Goal: Task Accomplishment & Management: Use online tool/utility

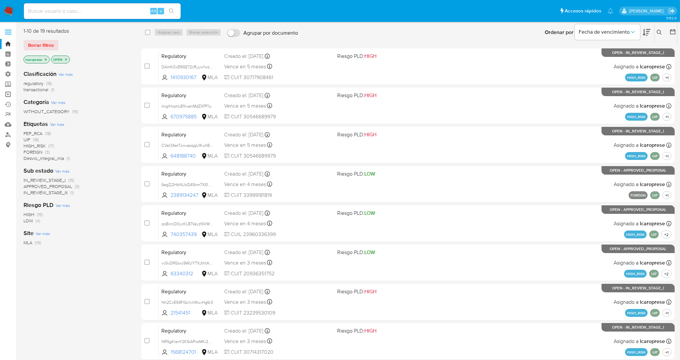
click at [9, 93] on link "Operaciones masivas" at bounding box center [39, 94] width 78 height 10
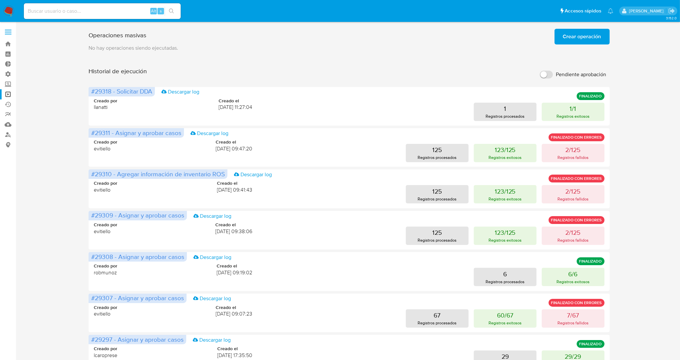
click at [587, 43] on span "Crear operación" at bounding box center [582, 36] width 38 height 14
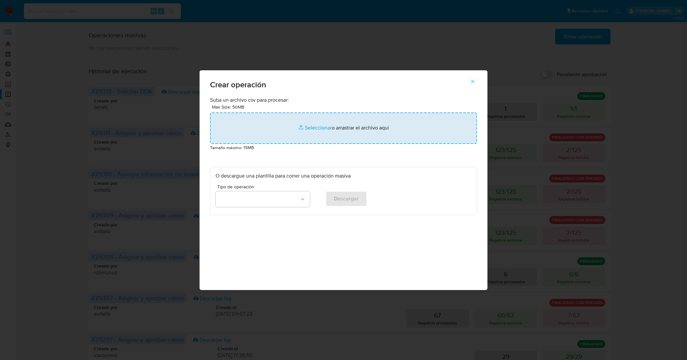
click at [357, 129] on input "file" at bounding box center [343, 127] width 267 height 31
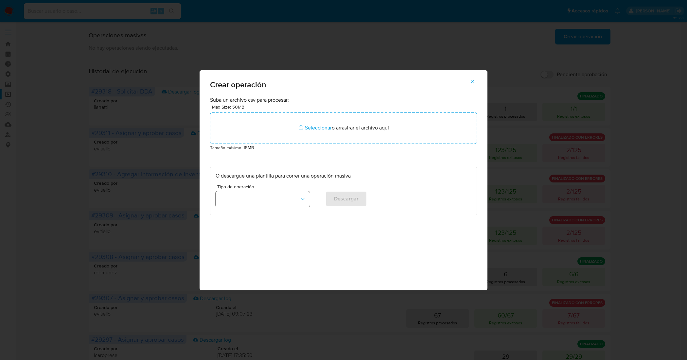
click at [302, 202] on icon "button" at bounding box center [302, 199] width 7 height 7
click at [252, 213] on div "Asignar casos" at bounding box center [260, 214] width 82 height 16
click at [344, 197] on span "Descargar" at bounding box center [346, 199] width 25 height 14
drag, startPoint x: 474, startPoint y: 77, endPoint x: 460, endPoint y: 74, distance: 14.2
click at [474, 78] on span "button" at bounding box center [473, 81] width 6 height 14
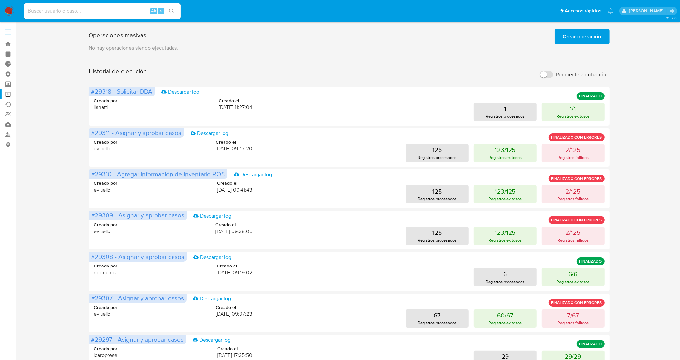
click at [571, 35] on span "Crear operación" at bounding box center [582, 36] width 38 height 14
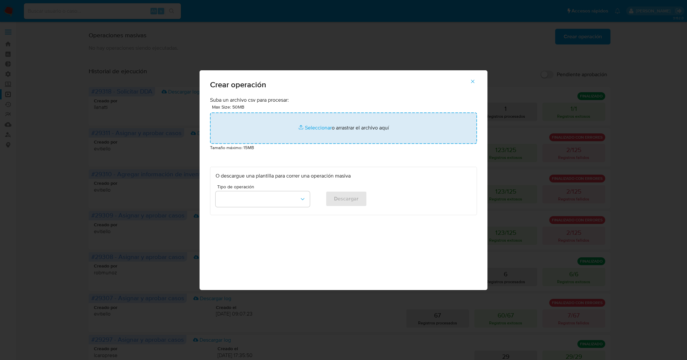
click at [317, 128] on input "file" at bounding box center [343, 127] width 267 height 31
type input "C:\fakepath\ASSIGN_CASE (7).csv"
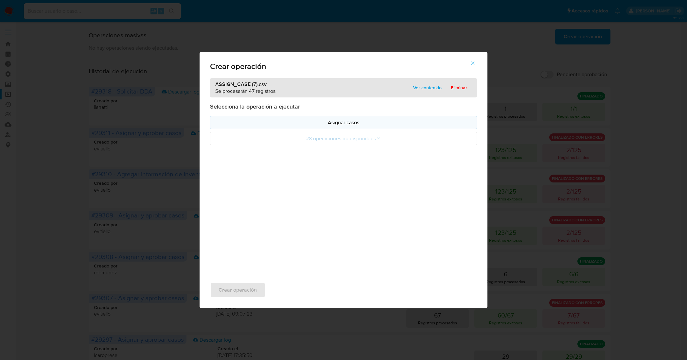
click at [350, 125] on p "Asignar casos" at bounding box center [343, 123] width 256 height 8
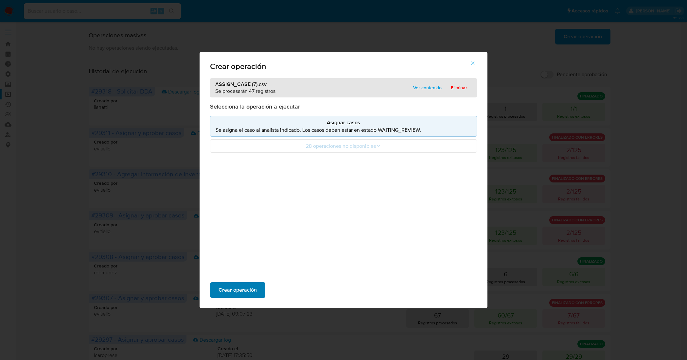
click at [249, 291] on span "Crear operación" at bounding box center [237, 290] width 38 height 14
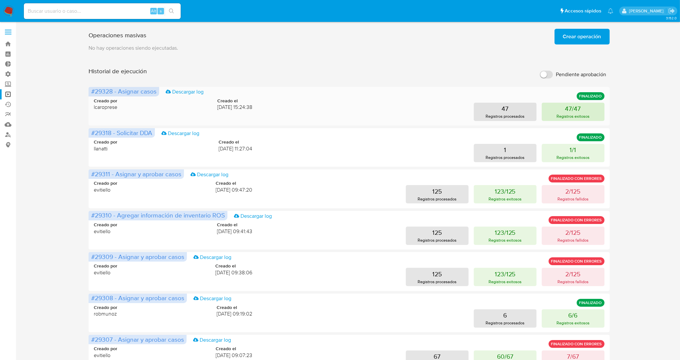
click at [563, 104] on button "47/47 Registros exitosos" at bounding box center [573, 112] width 63 height 18
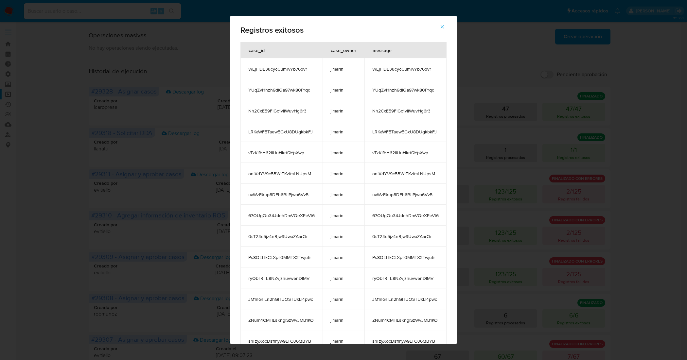
click at [445, 27] on icon "button" at bounding box center [442, 27] width 6 height 6
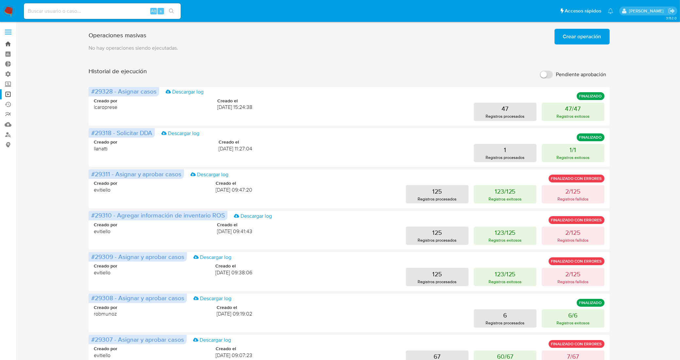
click at [9, 43] on link "Bandeja" at bounding box center [39, 44] width 78 height 10
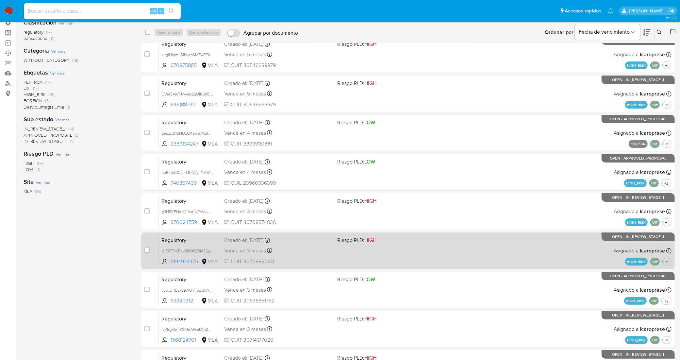
scroll to position [106, 0]
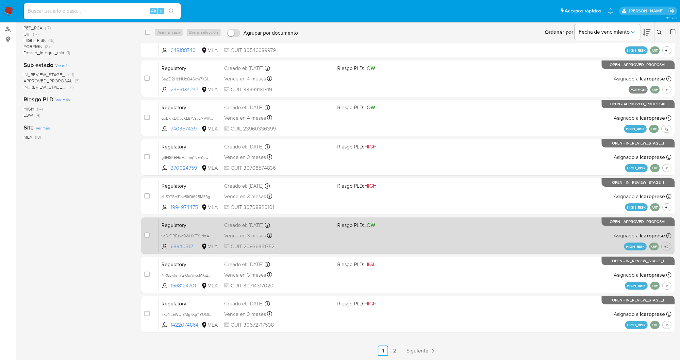
click at [424, 349] on span "Siguiente" at bounding box center [418, 350] width 22 height 5
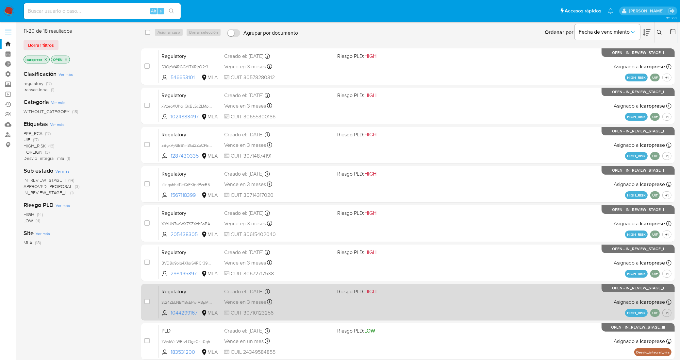
scroll to position [27, 0]
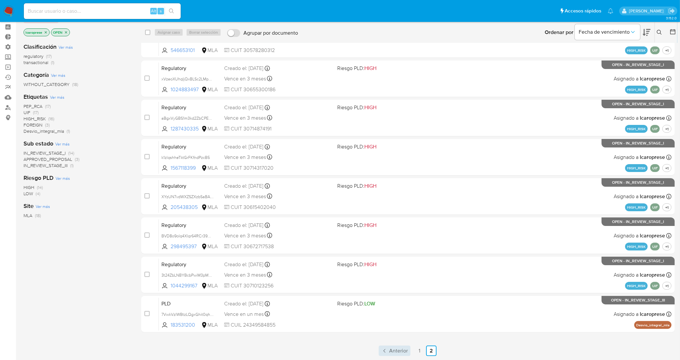
click at [390, 351] on span "Anterior" at bounding box center [398, 350] width 19 height 5
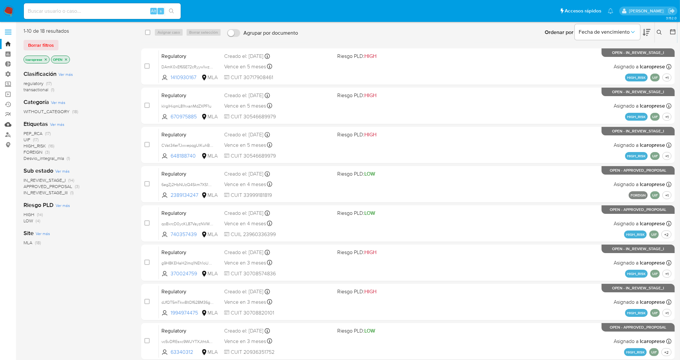
click at [10, 123] on link "Mulan" at bounding box center [39, 124] width 78 height 10
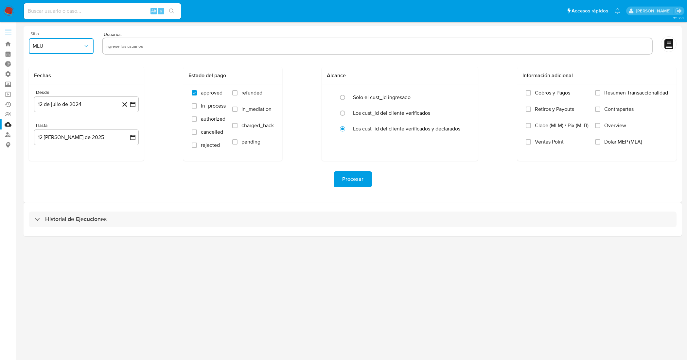
click at [89, 48] on icon "button" at bounding box center [86, 46] width 7 height 7
drag, startPoint x: 72, startPoint y: 62, endPoint x: 121, endPoint y: 52, distance: 50.1
click at [72, 62] on div "MLA" at bounding box center [59, 64] width 53 height 16
click at [145, 46] on input "text" at bounding box center [377, 46] width 544 height 10
type input "373152463"
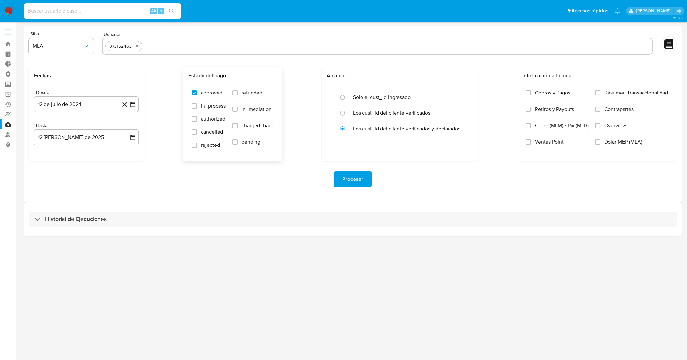
paste input "21541451"
type input "21541451"
paste input "1004773312"
type input "1004773312"
paste input "305775754"
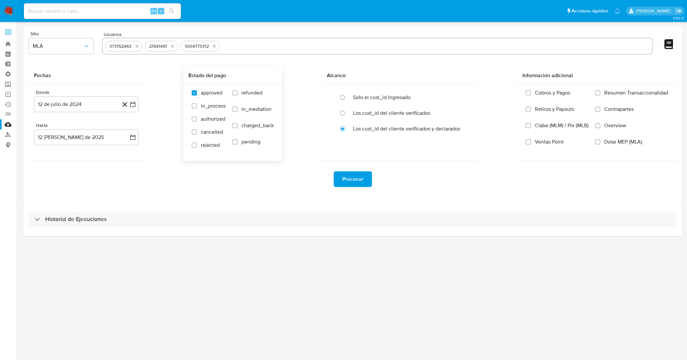
type input "305775754"
paste input "76422436"
type input "76422436"
paste input "163565072"
type input "163565072"
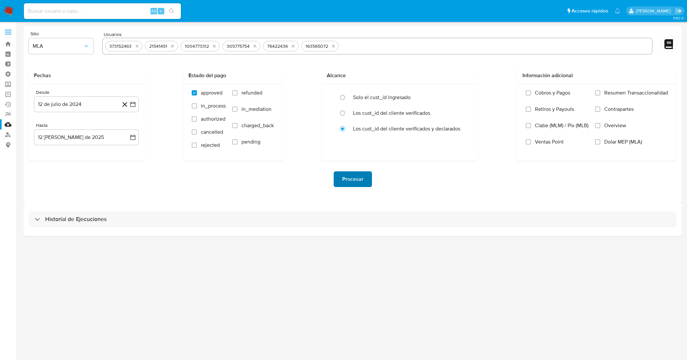
paste input "368858039"
type input "368858039"
click at [132, 106] on icon "button" at bounding box center [132, 104] width 7 height 7
click at [125, 131] on icon "Mes siguiente" at bounding box center [127, 128] width 8 height 8
click at [87, 154] on button "1" at bounding box center [86, 152] width 10 height 10
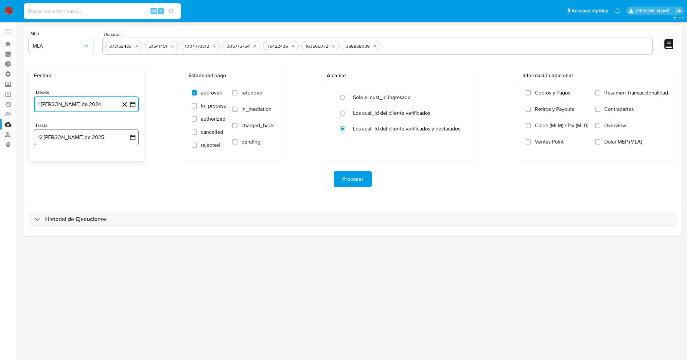
click at [134, 138] on icon "button" at bounding box center [132, 137] width 7 height 7
click at [45, 161] on icon "Mes anterior" at bounding box center [46, 161] width 8 height 8
click at [86, 237] on button "31" at bounding box center [86, 237] width 10 height 10
click at [597, 139] on input "Dolar MEP (MLA)" at bounding box center [597, 141] width 5 height 5
click at [358, 178] on span "Procesar" at bounding box center [352, 179] width 21 height 14
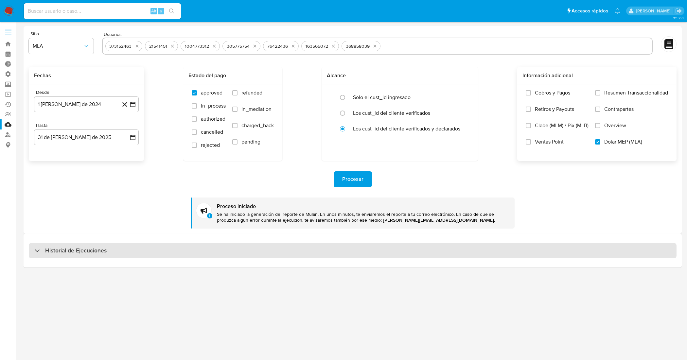
click at [154, 251] on div "Historial de Ejecuciones" at bounding box center [352, 251] width 647 height 16
select select "10"
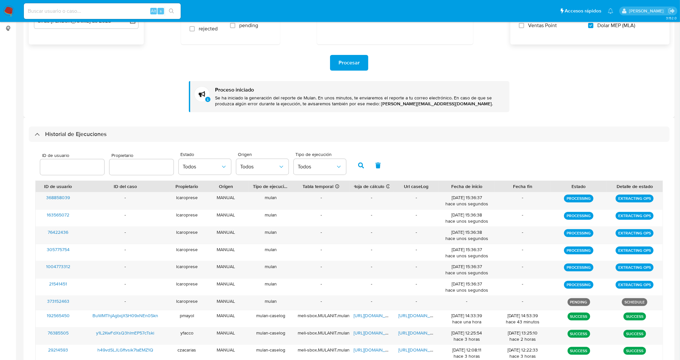
scroll to position [156, 0]
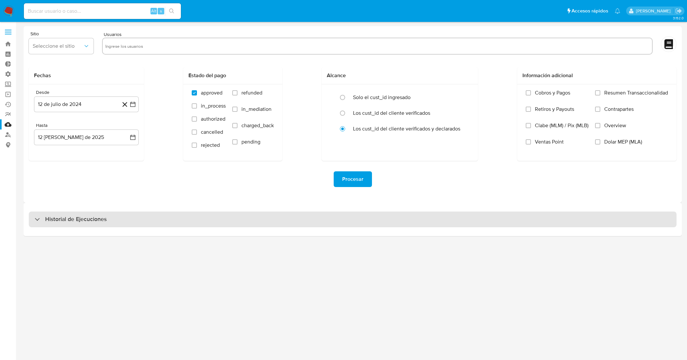
click at [146, 219] on div "Historial de Ejecuciones" at bounding box center [352, 220] width 647 height 16
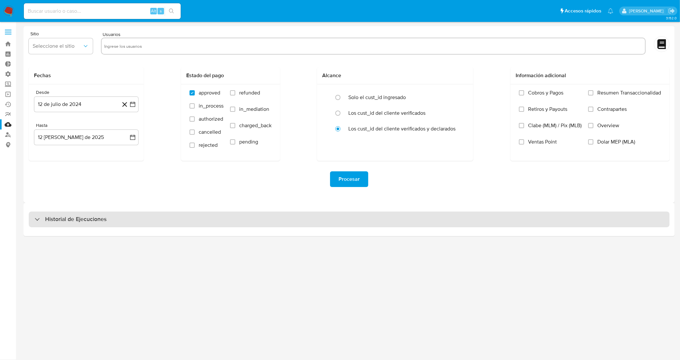
select select "10"
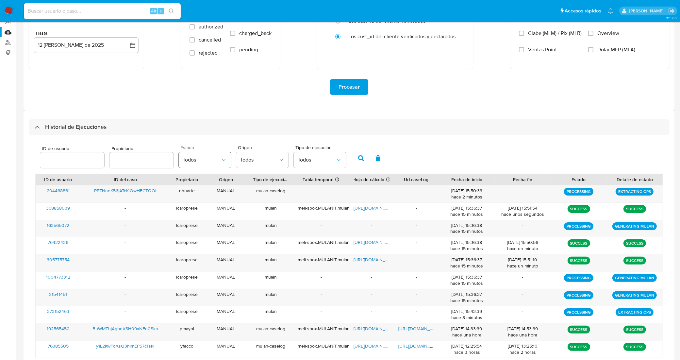
scroll to position [107, 0]
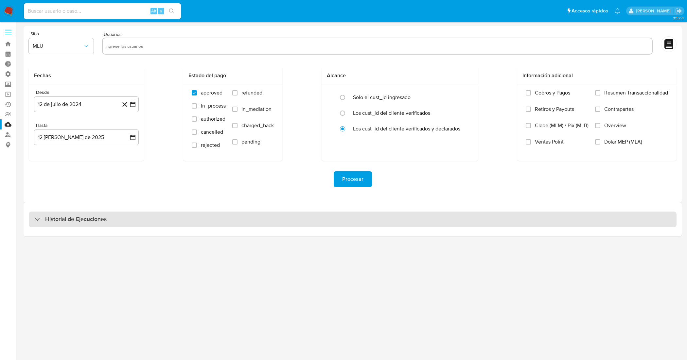
click at [127, 214] on div "Historial de Ejecuciones" at bounding box center [352, 220] width 647 height 16
select select "10"
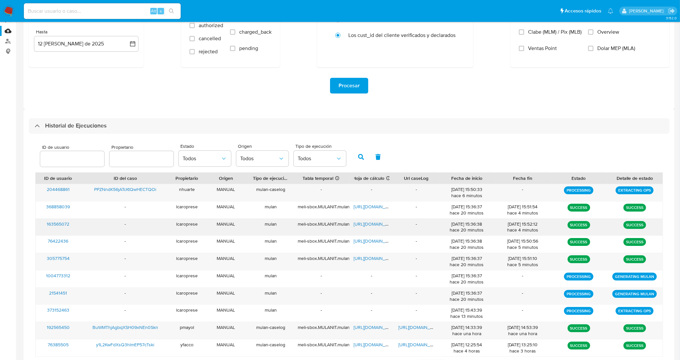
scroll to position [107, 0]
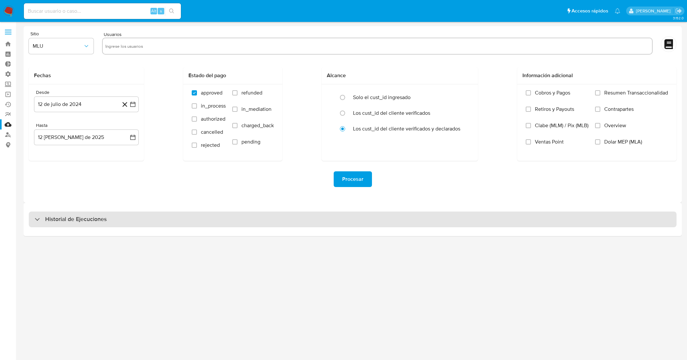
click at [100, 219] on h3 "Historial de Ejecuciones" at bounding box center [75, 219] width 61 height 8
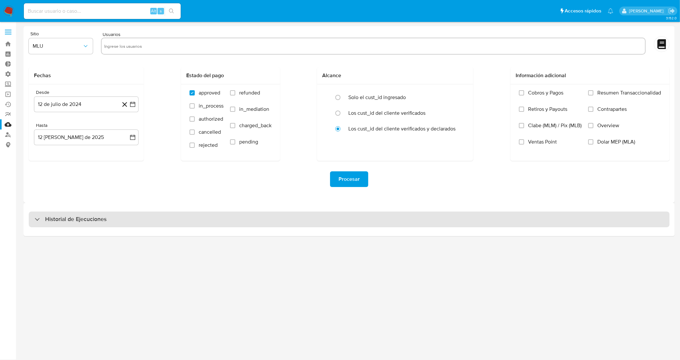
select select "10"
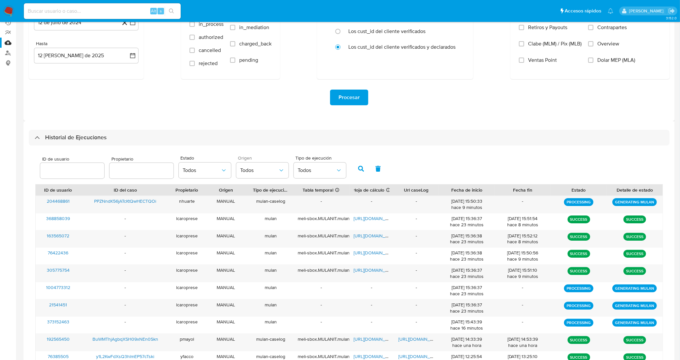
scroll to position [123, 0]
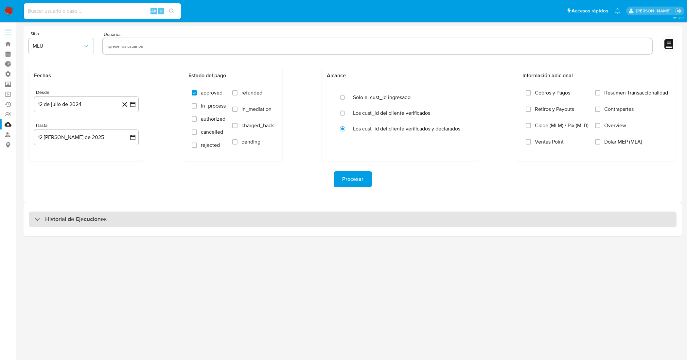
click at [242, 225] on div "Historial de Ejecuciones" at bounding box center [352, 220] width 647 height 16
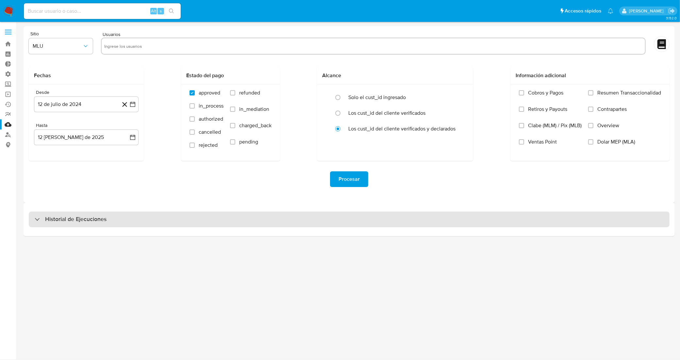
select select "10"
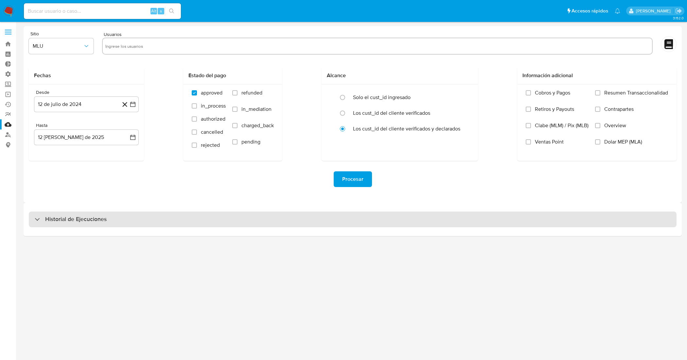
click at [204, 221] on div "Historial de Ejecuciones" at bounding box center [352, 220] width 647 height 16
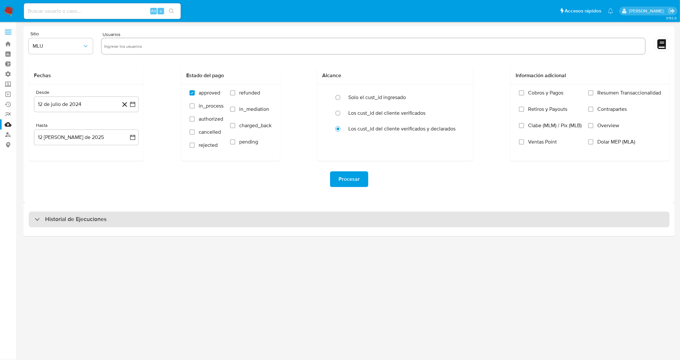
select select "10"
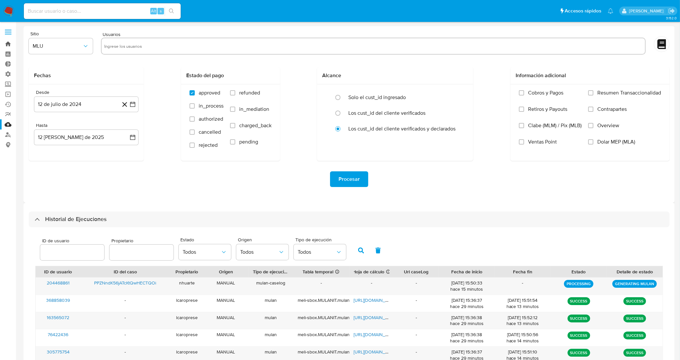
click at [8, 46] on link "Bandeja" at bounding box center [39, 44] width 78 height 10
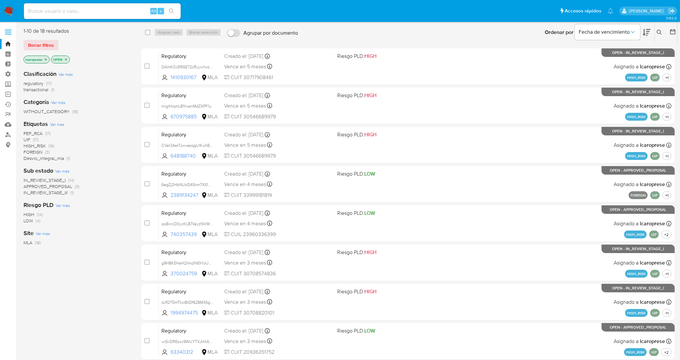
click at [117, 14] on input at bounding box center [102, 11] width 157 height 9
paste input "UaEaCAUUFwcj2m7KSY8gaHby"
type input "UaEaCAUUFwcj2m7KSY8gaHby"
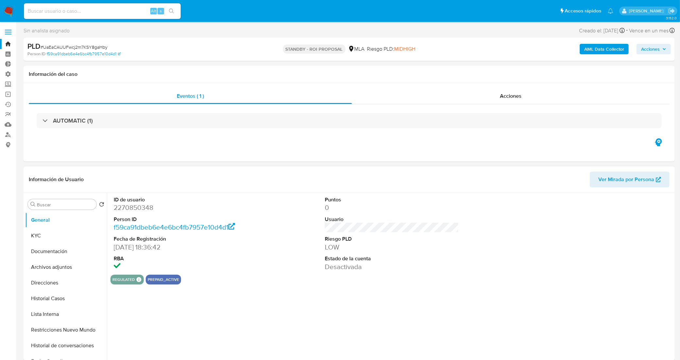
scroll to position [41, 0]
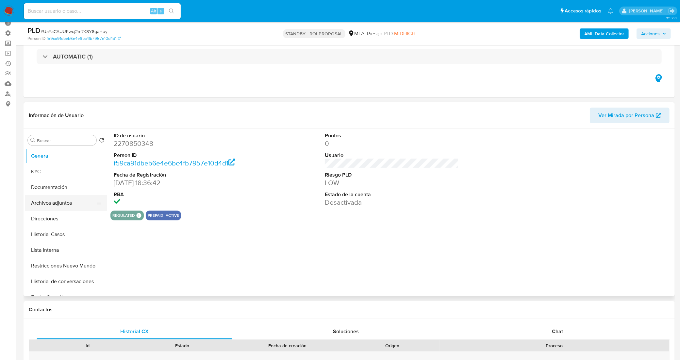
click at [70, 203] on button "Archivos adjuntos" at bounding box center [63, 203] width 77 height 16
select select "10"
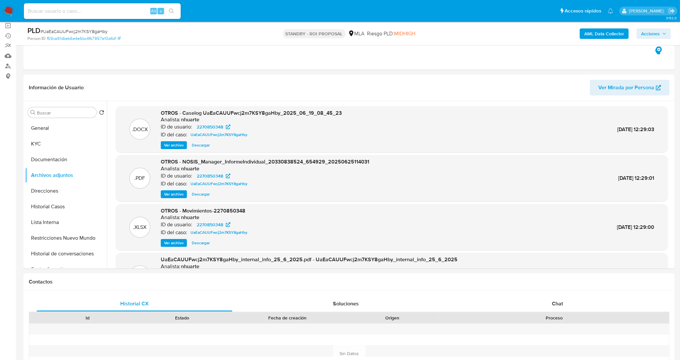
scroll to position [82, 0]
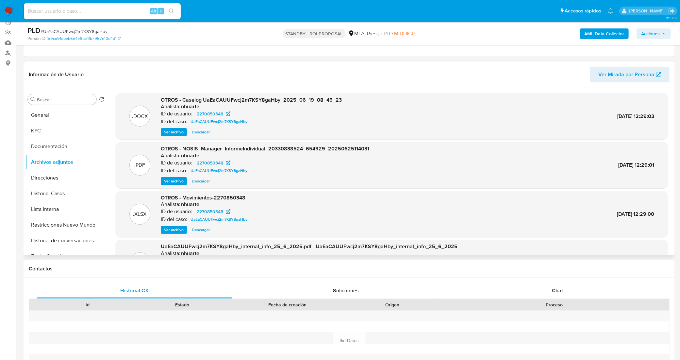
click at [199, 131] on span "Descargar" at bounding box center [201, 132] width 18 height 7
click at [49, 118] on button "General" at bounding box center [63, 115] width 77 height 16
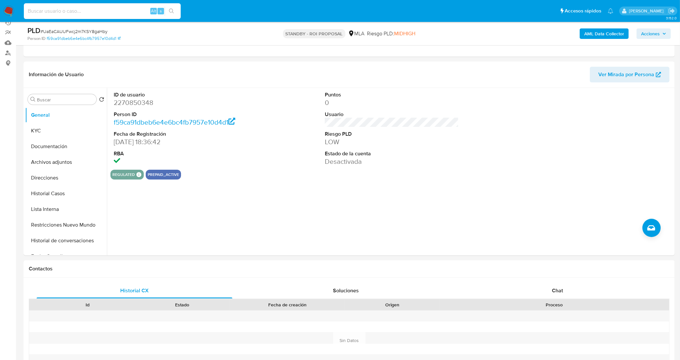
click at [129, 11] on input at bounding box center [102, 11] width 157 height 9
paste input "9SR6TDK7RXrNGwogWjWH8eMa"
type input "9SR6TDK7RXrNGwogWjWH8eMa"
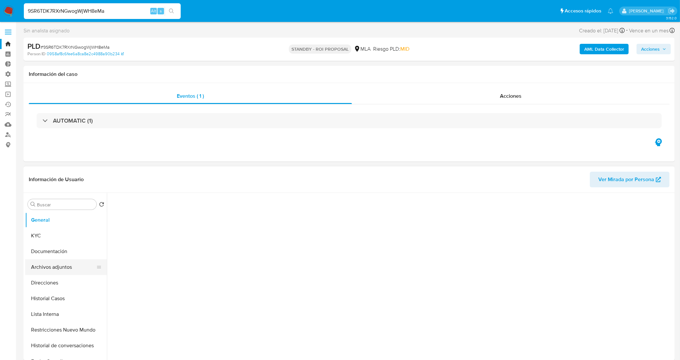
click at [57, 269] on button "Archivos adjuntos" at bounding box center [63, 267] width 77 height 16
select select "10"
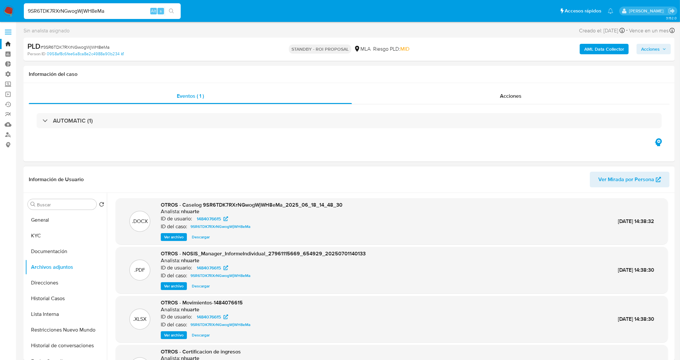
click at [194, 238] on span "Descargar" at bounding box center [201, 237] width 18 height 7
drag, startPoint x: 119, startPoint y: 11, endPoint x: 0, endPoint y: 13, distance: 119.4
click at [0, 13] on nav "Pausado Ver notificaciones 9SR6TDK7RXrNGwogWjWH8eMa Alt s Accesos rápidos Presi…" at bounding box center [340, 11] width 680 height 22
paste input "RDeGMljtlWMekCk7ByfdmbxV"
type input "RDeGMljtlWMekCk7ByfdmbxV"
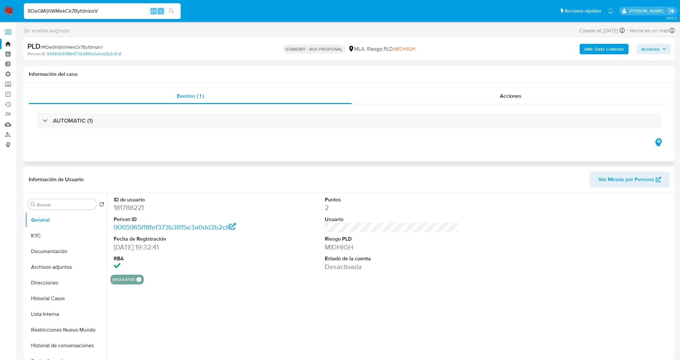
select select "10"
click at [72, 268] on button "Archivos adjuntos" at bounding box center [63, 267] width 77 height 16
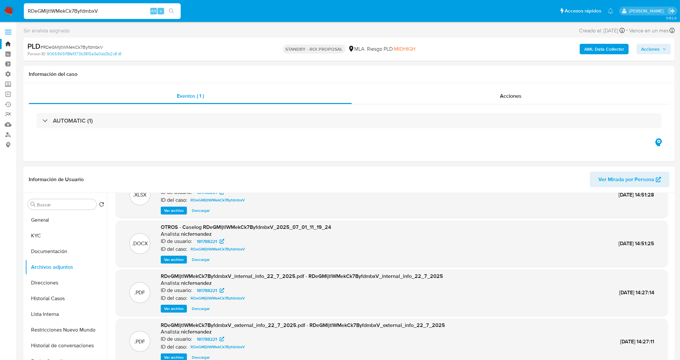
scroll to position [41, 0]
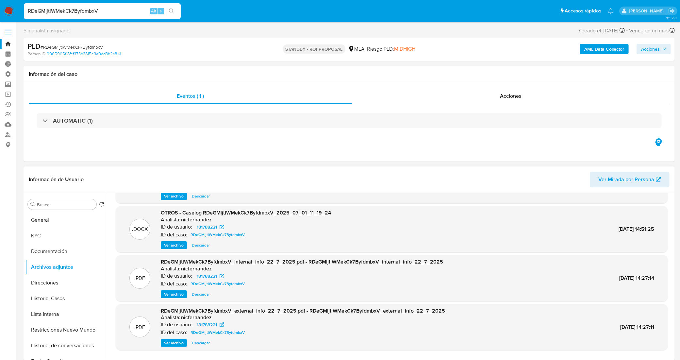
click at [196, 244] on span "Descargar" at bounding box center [201, 245] width 18 height 7
drag, startPoint x: 77, startPoint y: 10, endPoint x: 0, endPoint y: 14, distance: 77.6
click at [0, 14] on nav "Pausado Ver notificaciones RDeGMljtlWMekCk7ByfdmbxV Alt s Accesos rápidos Presi…" at bounding box center [340, 11] width 680 height 22
paste input "633213721"
drag, startPoint x: 38, startPoint y: 12, endPoint x: 0, endPoint y: 9, distance: 37.8
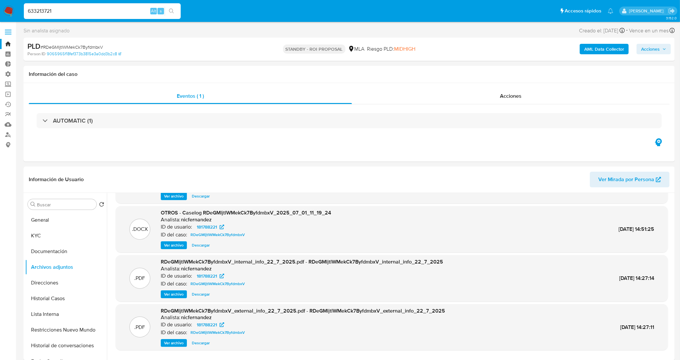
click at [0, 9] on nav "Pausado Ver notificaciones 633213721 Alt s Accesos rápidos Presiona las siguien…" at bounding box center [340, 11] width 680 height 22
paste input "yBRgK7lOb06nP90OUGoGjsVz"
type input "yBRgK7lOb06nP90OUGoGjsVz"
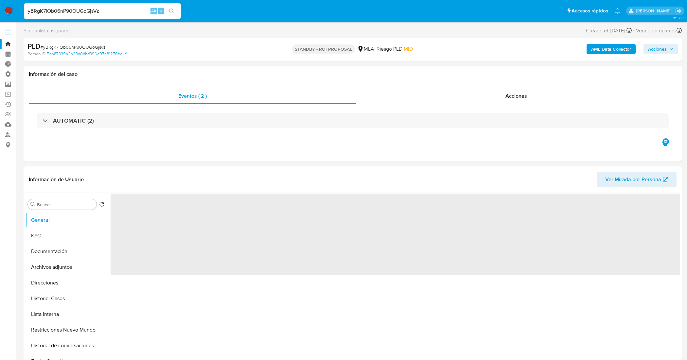
select select "10"
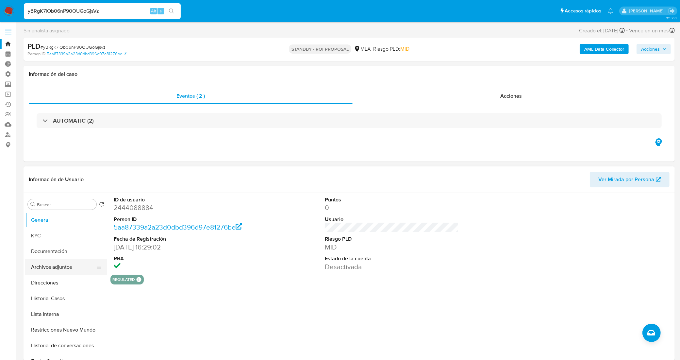
click at [59, 266] on button "Archivos adjuntos" at bounding box center [63, 267] width 77 height 16
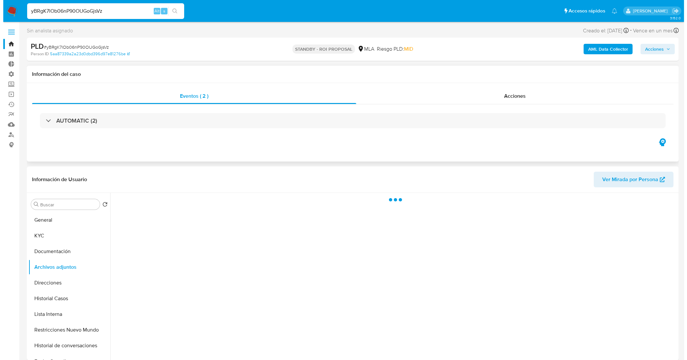
scroll to position [41, 0]
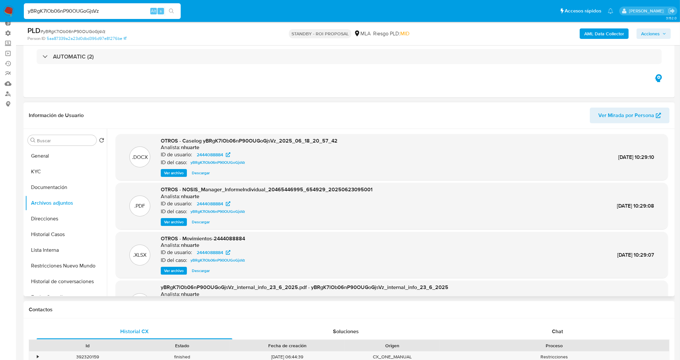
click at [174, 174] on span "Ver archivo" at bounding box center [174, 173] width 20 height 7
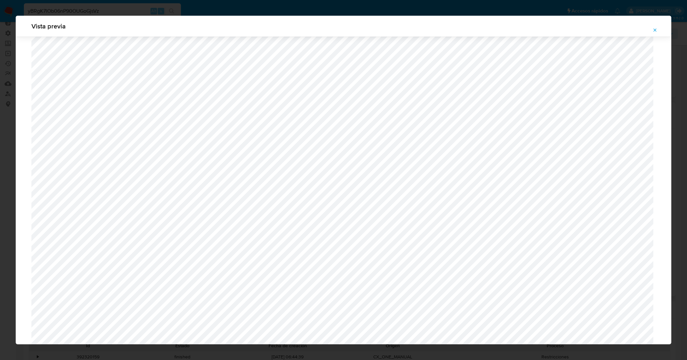
scroll to position [273, 0]
click at [653, 30] on icon "Attachment preview" at bounding box center [654, 29] width 5 height 5
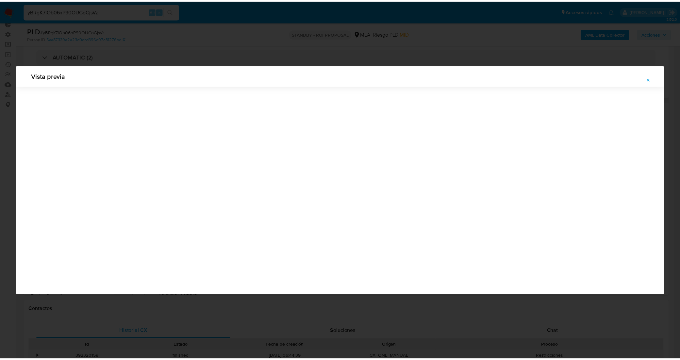
scroll to position [0, 0]
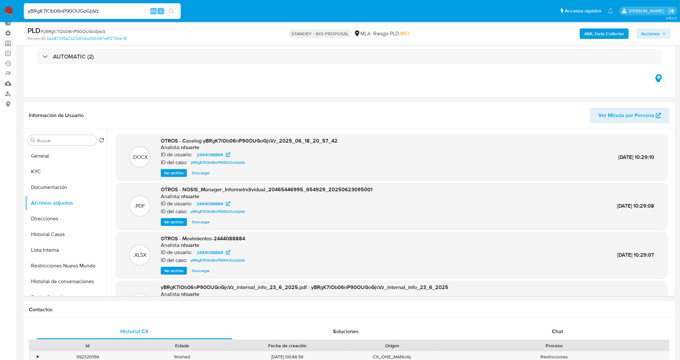
drag, startPoint x: 110, startPoint y: 9, endPoint x: 1, endPoint y: 7, distance: 108.9
click at [1, 7] on nav "Pausado Ver notificaciones yBRgK7lOb06nP90OUGoGjsVz Alt s Accesos rápidos Presi…" at bounding box center [340, 11] width 680 height 22
paste input "wUziQS4ydtMH6wwS2mPYDJBq"
type input "wUziQS4ydtMH6wwS2mPYDJBq"
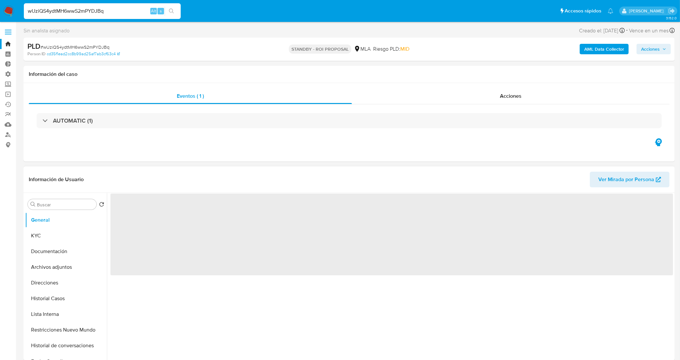
select select "10"
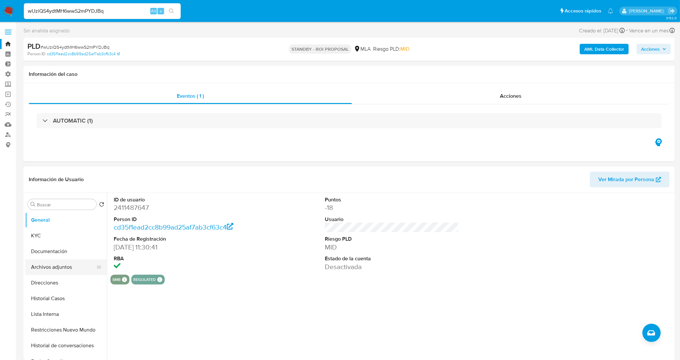
click at [56, 267] on button "Archivos adjuntos" at bounding box center [63, 267] width 77 height 16
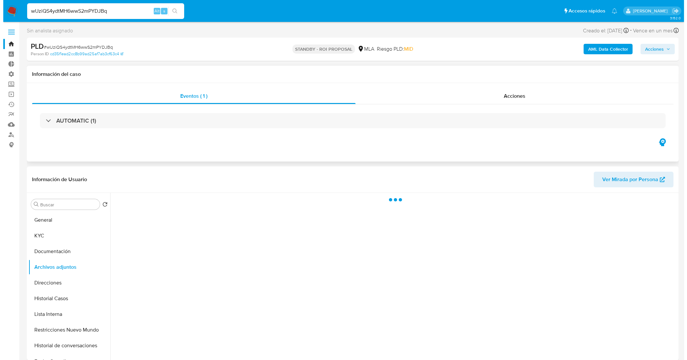
scroll to position [41, 0]
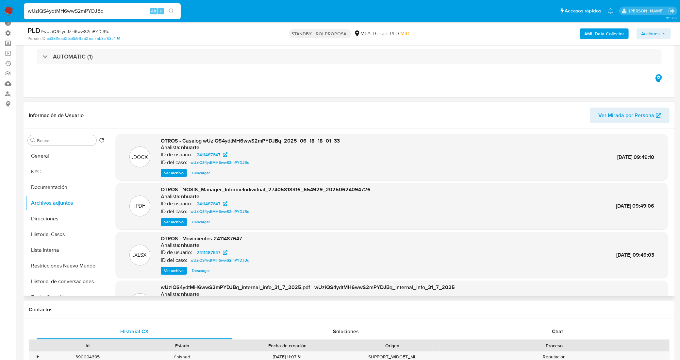
click at [175, 172] on span "Ver archivo" at bounding box center [174, 173] width 20 height 7
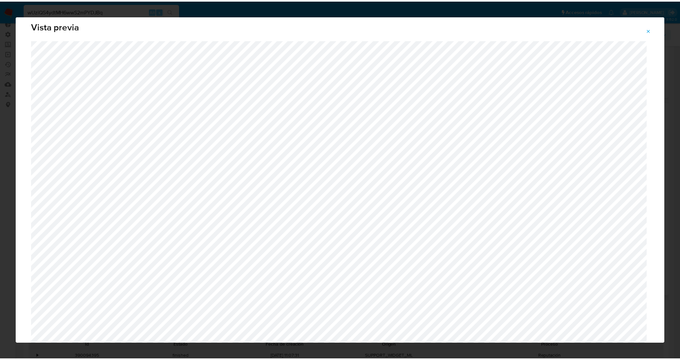
scroll to position [0, 0]
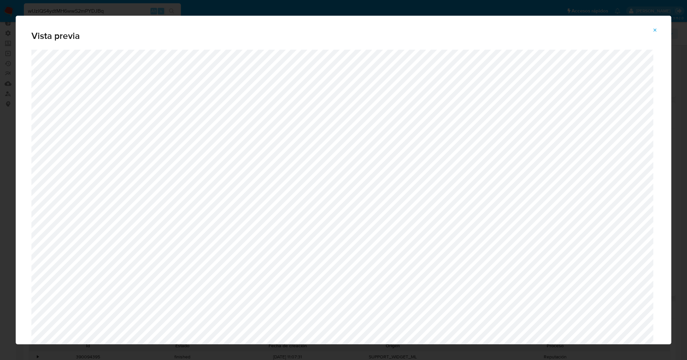
click at [656, 27] on button "Attachment preview" at bounding box center [654, 30] width 14 height 10
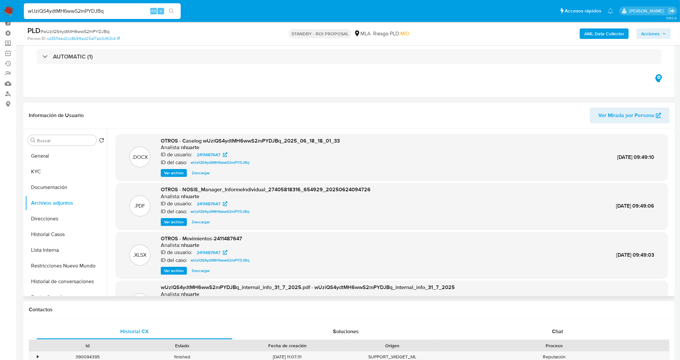
drag, startPoint x: 74, startPoint y: 5, endPoint x: 15, endPoint y: 8, distance: 58.6
click at [15, 8] on nav "Pausado Ver notificaciones wUziQS4ydtMH6wwS2mPYDJBq Alt s Accesos rápidos Presi…" at bounding box center [340, 11] width 680 height 22
paste input "ZqxE25lTwHc1syif3PAxM4GZ"
type input "ZqxE25lTwHc1syif3PAxM4GZ"
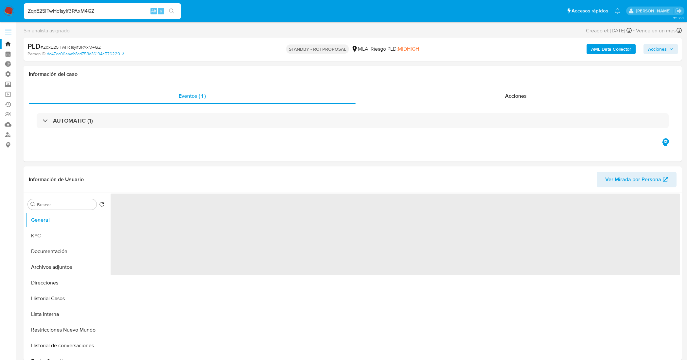
select select "10"
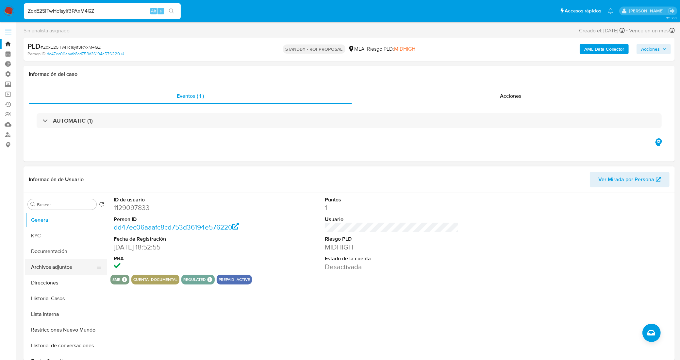
click at [57, 265] on button "Archivos adjuntos" at bounding box center [63, 267] width 77 height 16
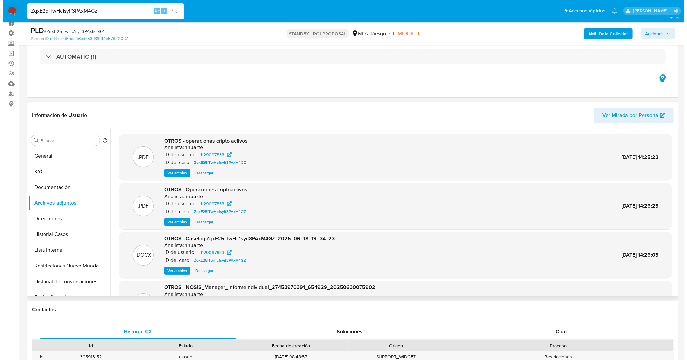
scroll to position [82, 0]
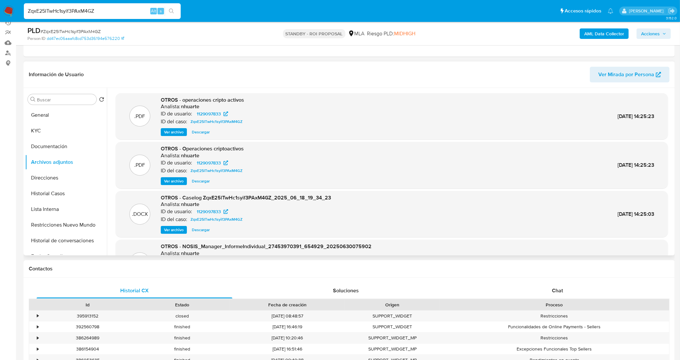
click at [181, 228] on span "Ver archivo" at bounding box center [174, 230] width 20 height 7
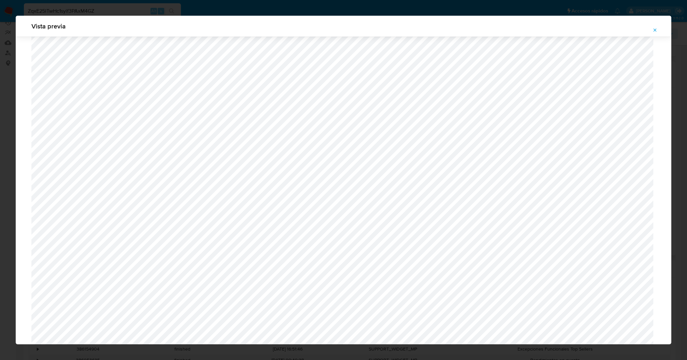
scroll to position [273, 0]
click at [656, 29] on icon "Attachment preview" at bounding box center [654, 29] width 5 height 5
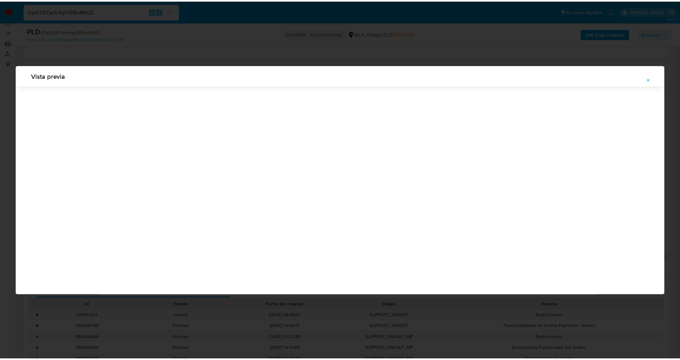
scroll to position [0, 0]
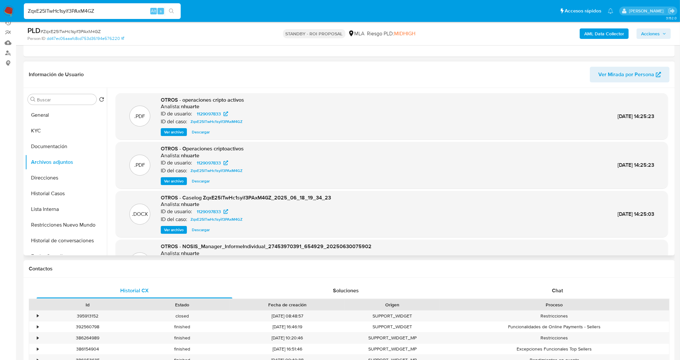
drag, startPoint x: 87, startPoint y: 10, endPoint x: 0, endPoint y: -1, distance: 87.4
paste input "vgn3Be26SZsawjrxVAdNjOwa"
type input "vgn3Be26SZsawjrxVAdNjOwa"
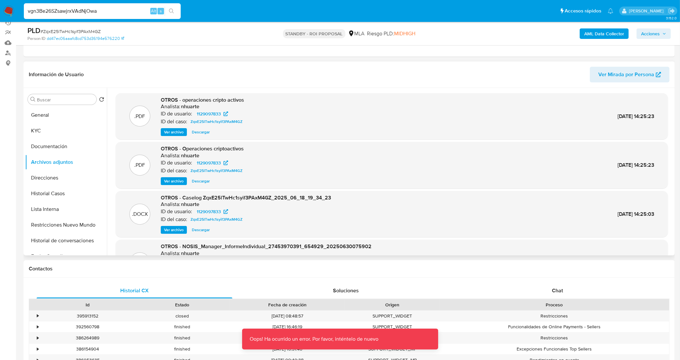
click at [113, 13] on input "vgn3Be26SZsawjrxVAdNjOwa" at bounding box center [102, 11] width 157 height 9
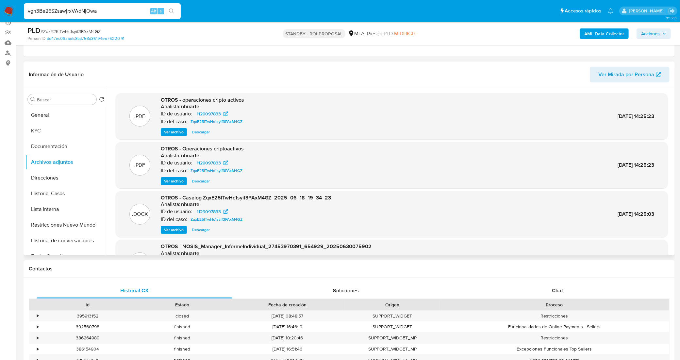
drag, startPoint x: 102, startPoint y: 14, endPoint x: 10, endPoint y: 13, distance: 91.6
click at [10, 13] on nav "Pausado Ver notificaciones vgn3Be26SZsawjrxVAdNjOwa Alt s Accesos rápidos Presi…" at bounding box center [340, 11] width 680 height 22
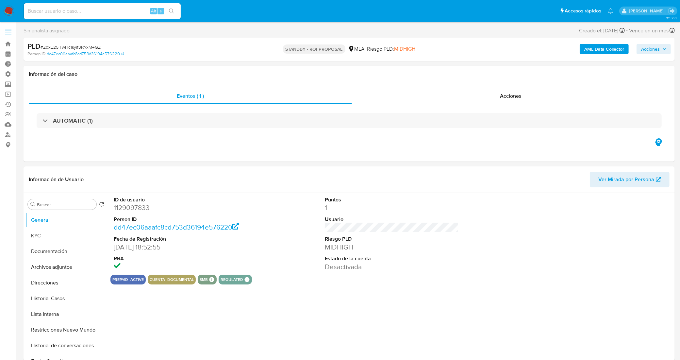
select select "10"
click at [133, 10] on input at bounding box center [102, 11] width 157 height 9
paste input "vgn3Be26SZsawjrxVAdNjOwa"
type input "vgn3Be26SZsawjrxVAdNjOwa"
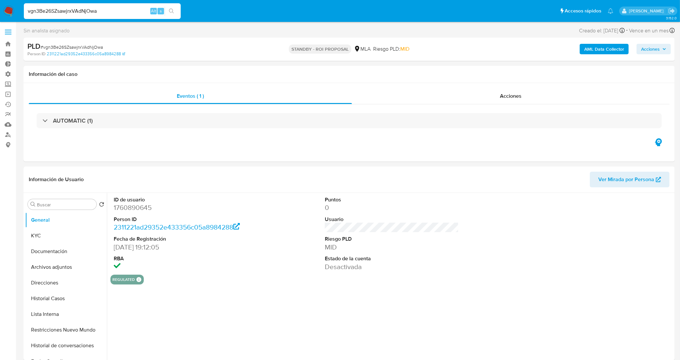
select select "10"
click at [69, 266] on button "Archivos adjuntos" at bounding box center [63, 267] width 77 height 16
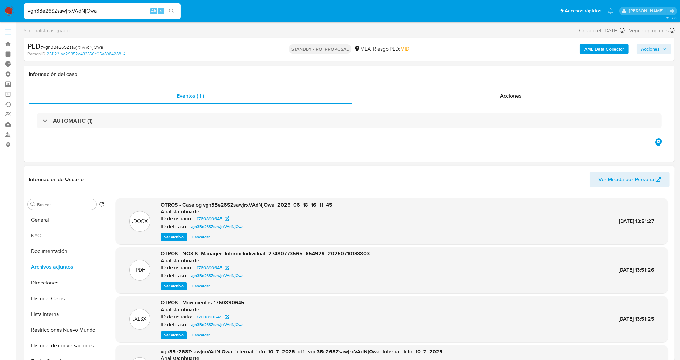
click at [179, 236] on span "Ver archivo" at bounding box center [174, 237] width 20 height 7
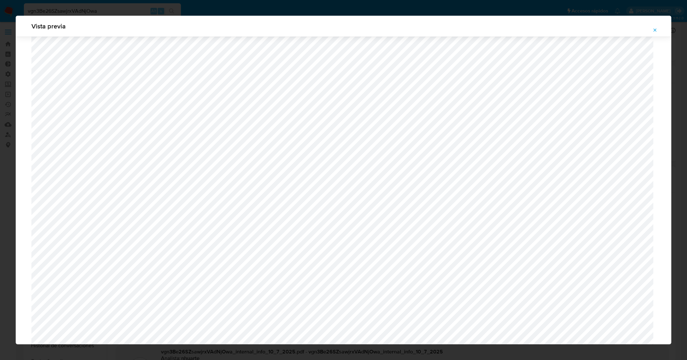
scroll to position [191, 0]
drag, startPoint x: 656, startPoint y: 29, endPoint x: 283, endPoint y: 38, distance: 373.2
click at [656, 29] on icon "Attachment preview" at bounding box center [654, 29] width 5 height 5
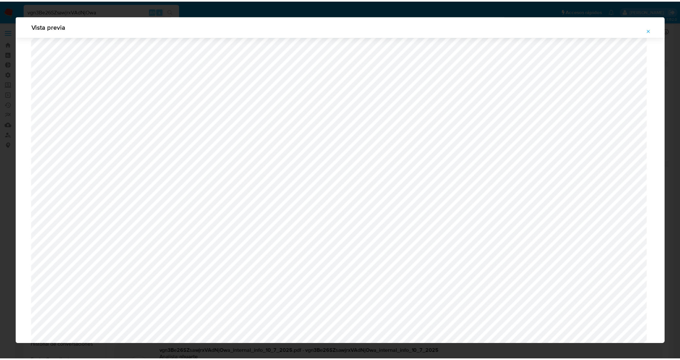
scroll to position [0, 0]
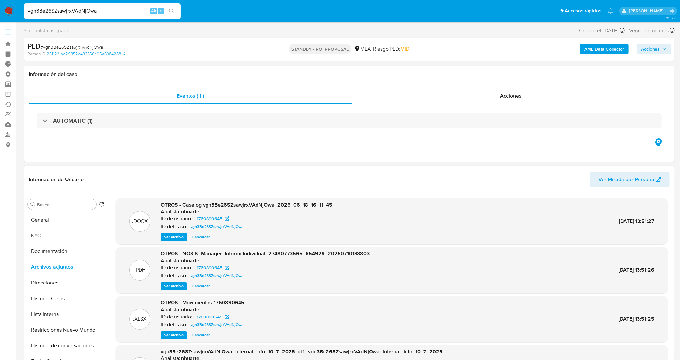
drag, startPoint x: 2, startPoint y: 5, endPoint x: 0, endPoint y: 0, distance: 5.3
click at [0, 0] on nav "Pausado Ver notificaciones vgn3Be26SZsawjrxVAdNjOwa Alt s Accesos rápidos Presi…" at bounding box center [340, 11] width 680 height 22
paste input "0ILCX1JnVU0jDBu6UiKTL54Z"
type input "0ILCX1JnVU0jDBu6UiKTL54Z"
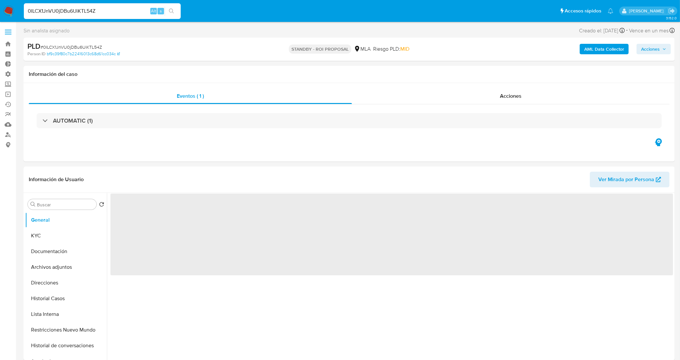
select select "10"
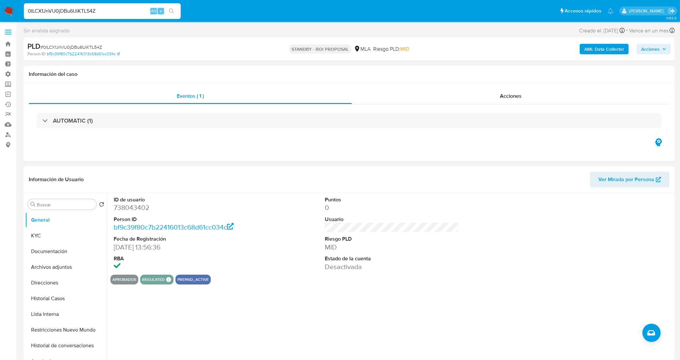
drag, startPoint x: 111, startPoint y: 12, endPoint x: 0, endPoint y: 19, distance: 111.7
click at [0, 19] on nav "Pausado Ver notificaciones 0ILCX1JnVU0jDBu6UiKTL54Z Alt s Accesos rápidos Presi…" at bounding box center [340, 11] width 680 height 22
paste input "I9YiTYoPNkJb6NK8hZb8Yxcv"
type input "I9YiTYoPNkJb6NK8hZb8Yxcv"
click at [39, 273] on button "Archivos adjuntos" at bounding box center [63, 267] width 77 height 16
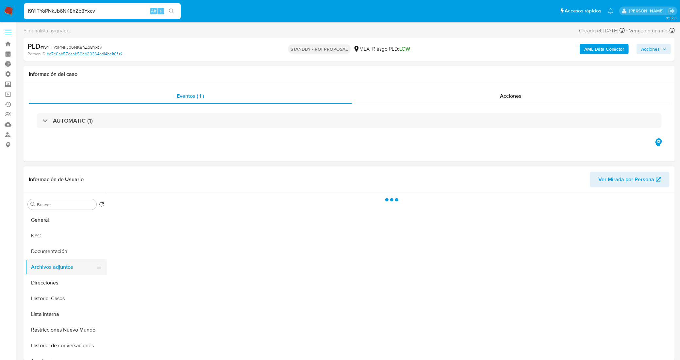
select select "10"
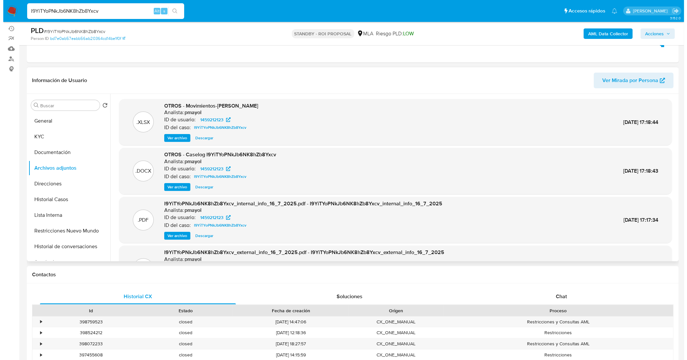
scroll to position [82, 0]
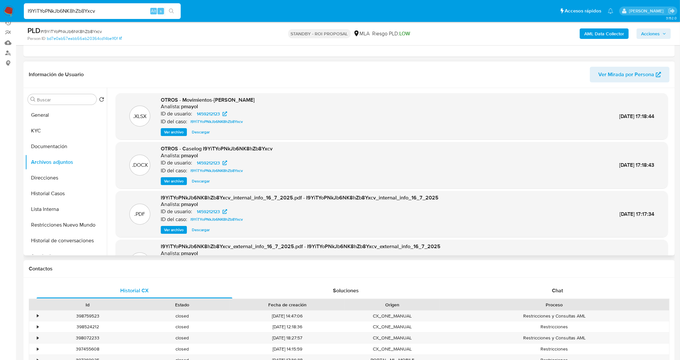
click at [172, 181] on span "Ver archivo" at bounding box center [174, 181] width 20 height 7
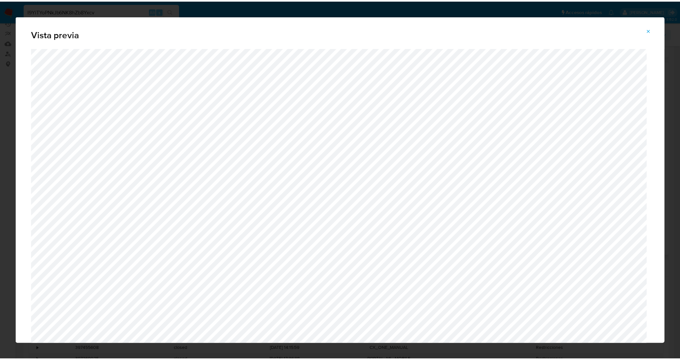
scroll to position [0, 0]
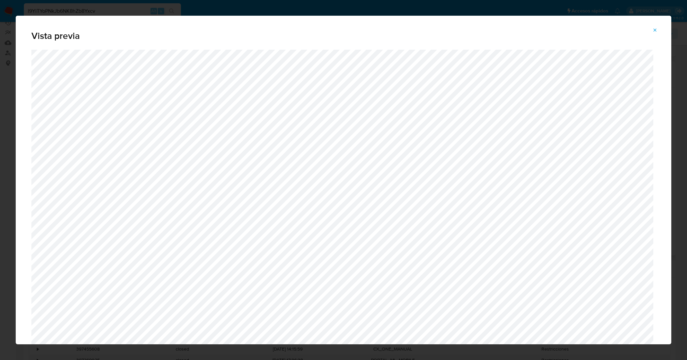
click at [656, 30] on icon "Attachment preview" at bounding box center [654, 29] width 5 height 5
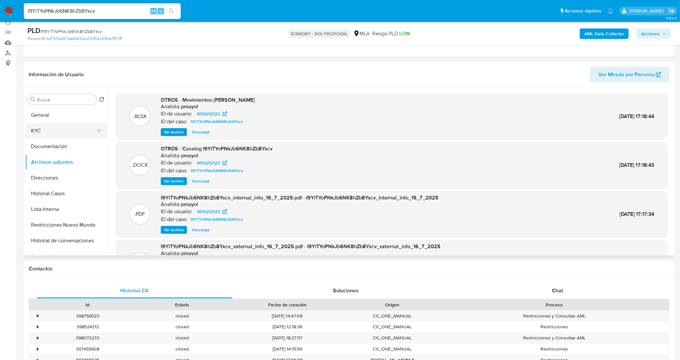
click at [61, 126] on button "KYC" at bounding box center [63, 131] width 77 height 16
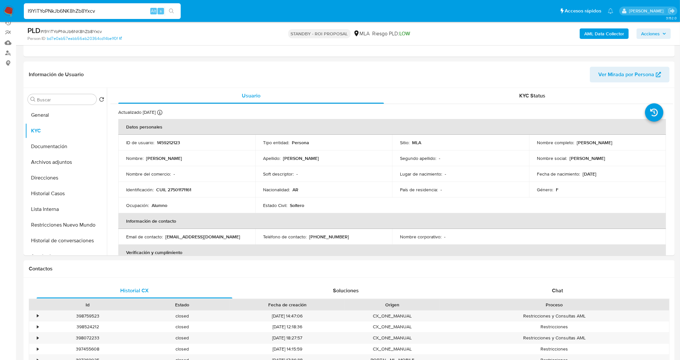
drag, startPoint x: 58, startPoint y: 10, endPoint x: 5, endPoint y: 4, distance: 53.7
click at [5, 4] on nav "Pausado Ver notificaciones I9YiTYoPNkJb6NK8hZb8Yxcv Alt s Accesos rápidos Presi…" at bounding box center [340, 11] width 680 height 22
paste input "FTSP7NDs7RXmIu7YQ3CBc58"
type input "FTSP7NDs7RXmIu7YQ3CBc58v"
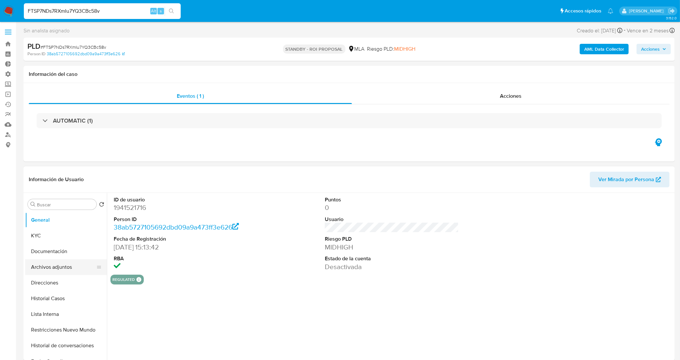
click at [71, 265] on button "Archivos adjuntos" at bounding box center [63, 267] width 77 height 16
select select "10"
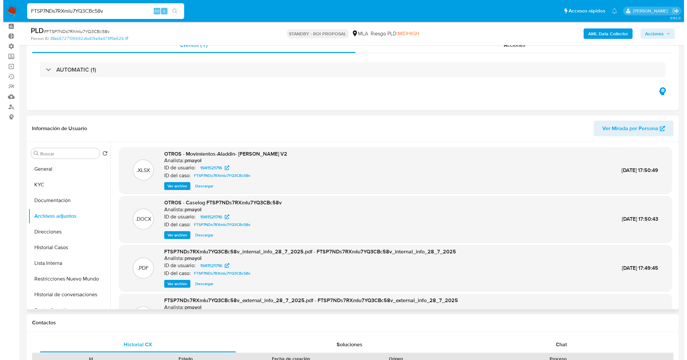
scroll to position [41, 0]
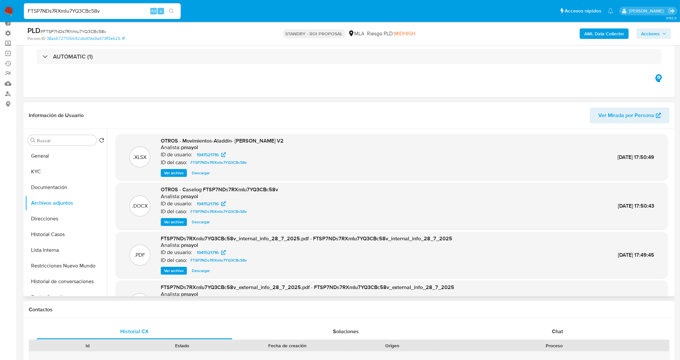
click at [177, 220] on span "Ver archivo" at bounding box center [174, 222] width 20 height 7
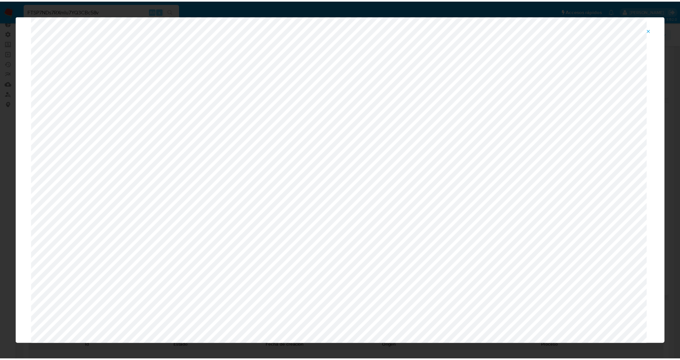
scroll to position [0, 0]
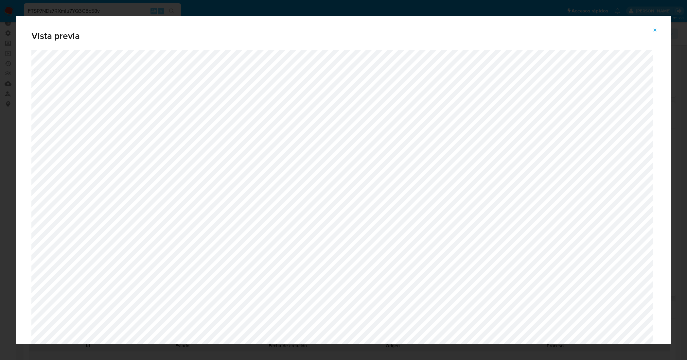
click at [654, 30] on icon "Attachment preview" at bounding box center [654, 29] width 5 height 5
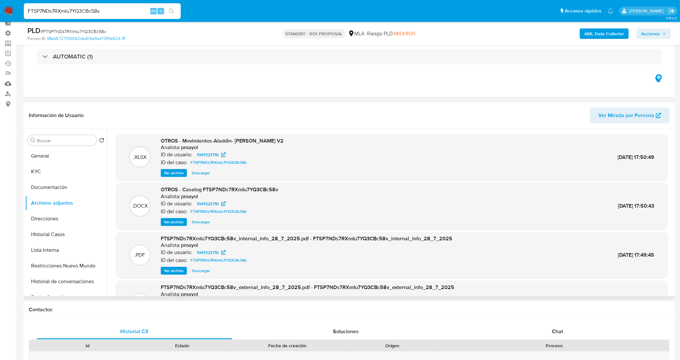
drag, startPoint x: 88, startPoint y: 12, endPoint x: 0, endPoint y: 11, distance: 88.3
click at [0, 11] on nav "Pausado Ver notificaciones FTSP7NDs7RXmIu7YQ3CBc58v Alt s Accesos rápidos Presi…" at bounding box center [340, 11] width 680 height 22
paste input "A4LYHrHERCgMx6qSGb6OGUOu"
type input "A4LYHrHERCgMx6qSGb6OGUOu"
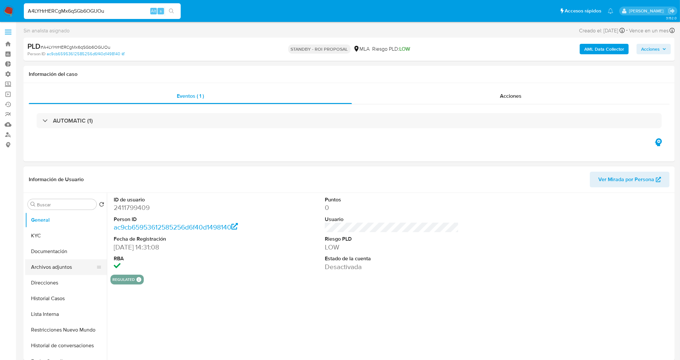
click at [68, 267] on button "Archivos adjuntos" at bounding box center [63, 267] width 77 height 16
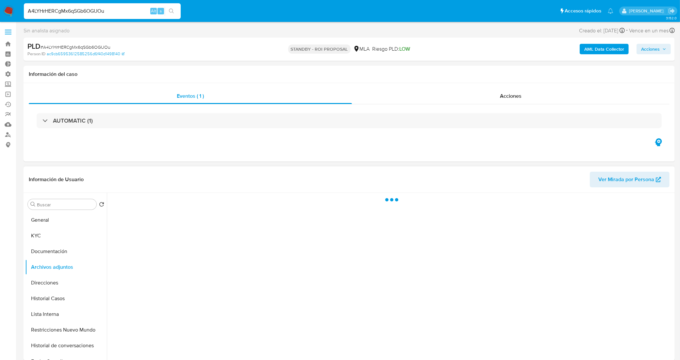
select select "10"
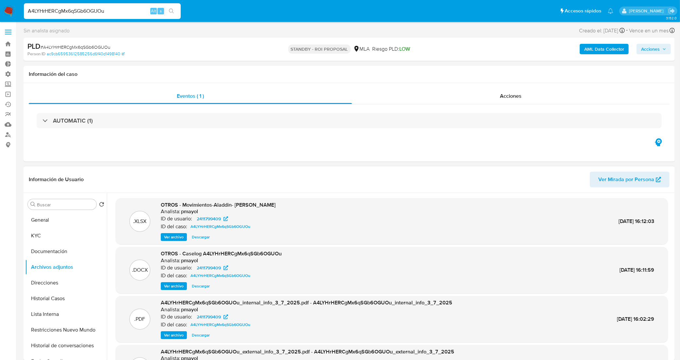
click at [177, 289] on span "Ver archivo" at bounding box center [174, 286] width 20 height 7
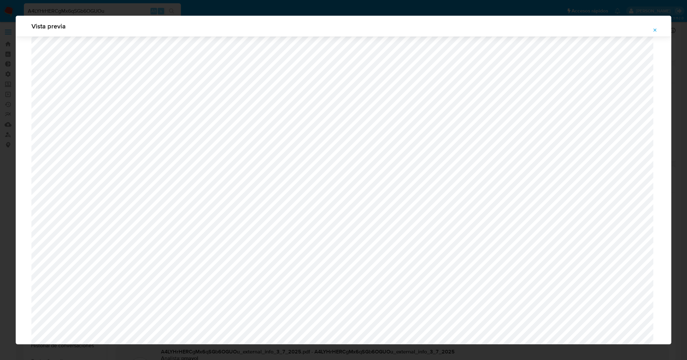
scroll to position [191, 0]
click at [652, 28] on button "Attachment preview" at bounding box center [654, 30] width 14 height 10
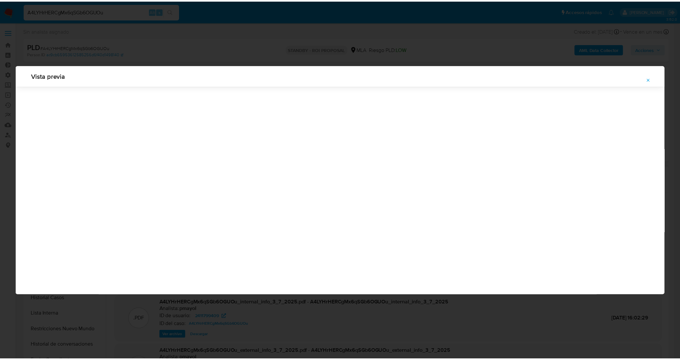
scroll to position [0, 0]
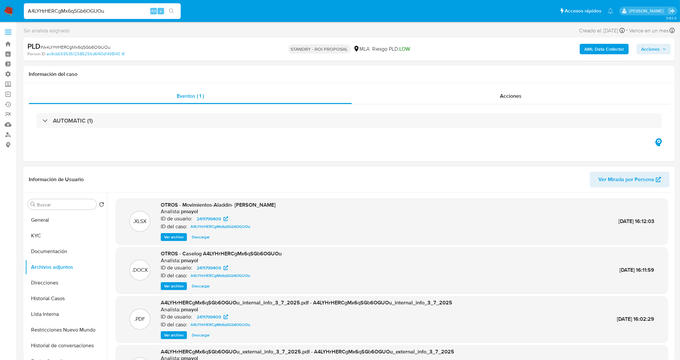
drag, startPoint x: 113, startPoint y: 14, endPoint x: 0, endPoint y: 15, distance: 112.8
click at [0, 15] on nav "Pausado Ver notificaciones A4LYHrHERCgMx6qSGb6OGUOu Alt s Accesos rápidos Presi…" at bounding box center [340, 11] width 680 height 22
paste input "tfExeyVIwfrdSMCchORHACqM"
type input "tfExeyVIwfrdSMCchORHACqM"
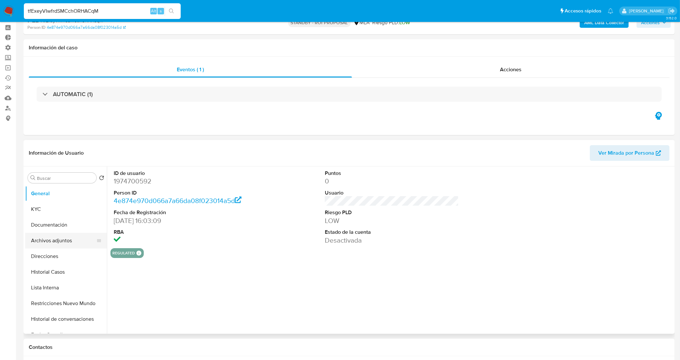
select select "10"
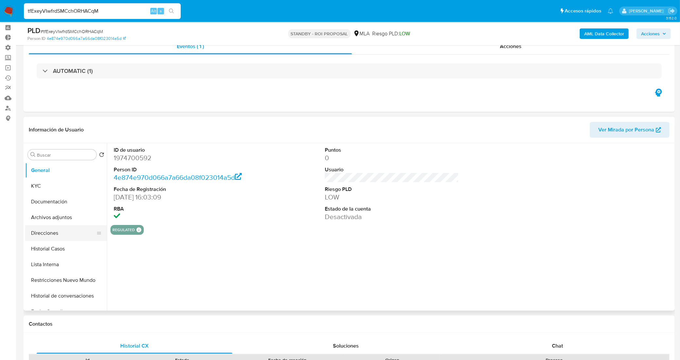
scroll to position [41, 0]
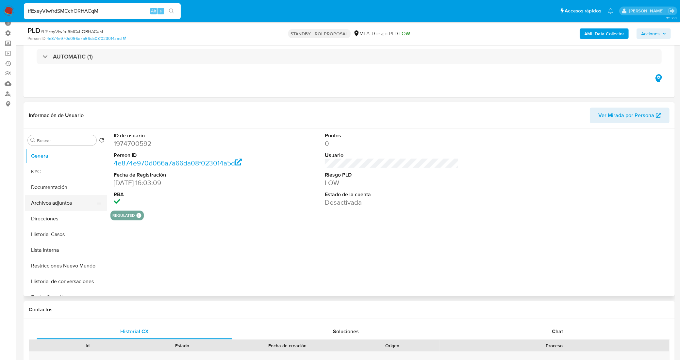
click at [64, 201] on button "Archivos adjuntos" at bounding box center [63, 203] width 77 height 16
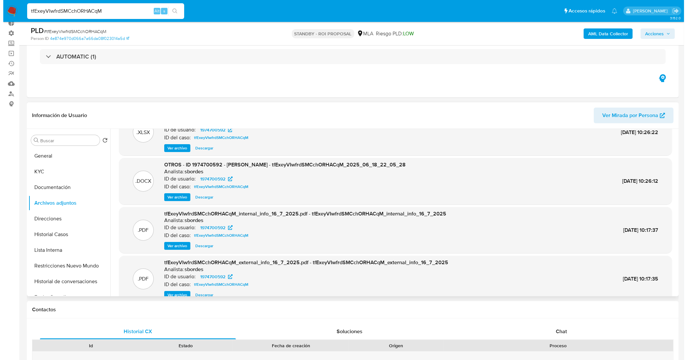
scroll to position [36, 0]
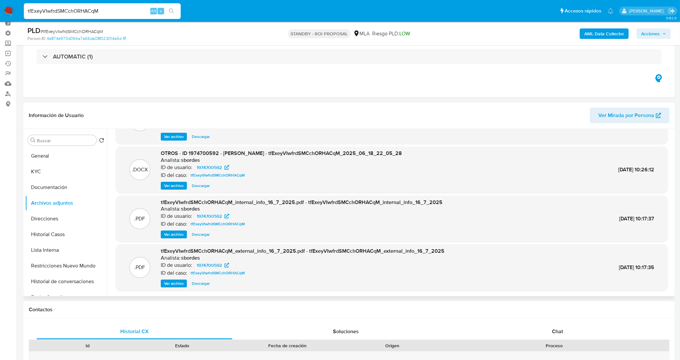
click at [166, 185] on span "Ver archivo" at bounding box center [174, 185] width 20 height 7
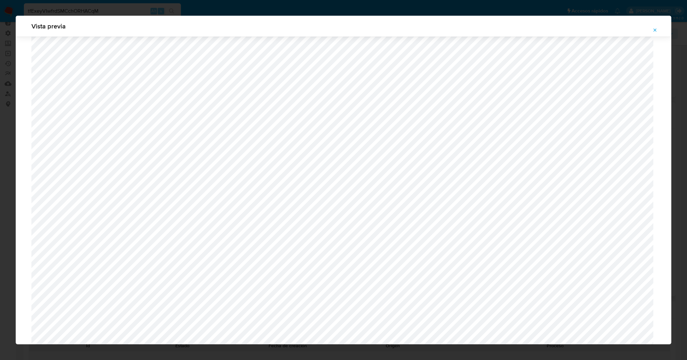
scroll to position [191, 0]
drag, startPoint x: 655, startPoint y: 28, endPoint x: 433, endPoint y: 53, distance: 223.7
click at [655, 28] on icon "Attachment preview" at bounding box center [654, 29] width 5 height 5
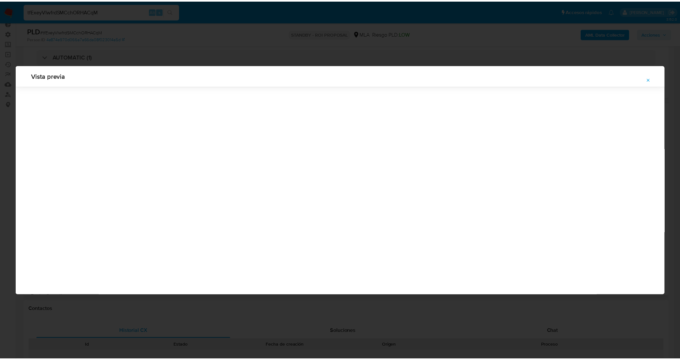
scroll to position [0, 0]
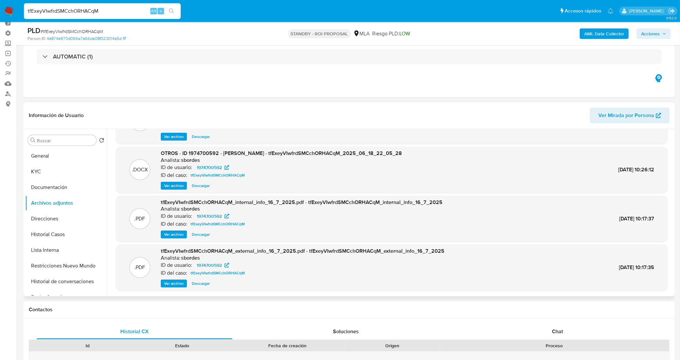
drag, startPoint x: 111, startPoint y: 12, endPoint x: 0, endPoint y: 6, distance: 111.7
click at [0, 6] on nav "Pausado Ver notificaciones tfExeyVIwfrdSMCchORHACqM Alt s Accesos rápidos Presi…" at bounding box center [340, 11] width 680 height 22
paste input "JaccaWRModv0WKSNNXpW4xnI"
type input "JaccaWRModv0WKSNNXpW4xnI"
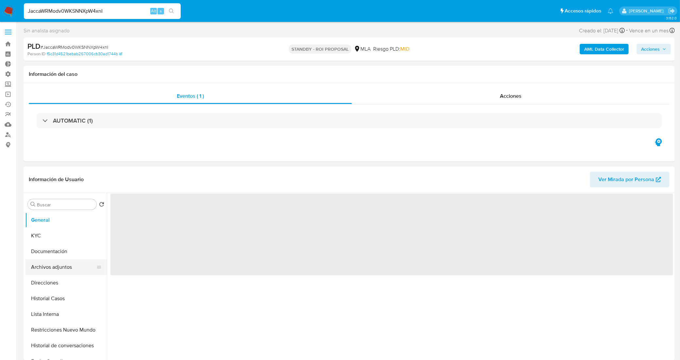
click at [58, 264] on button "Archivos adjuntos" at bounding box center [63, 267] width 77 height 16
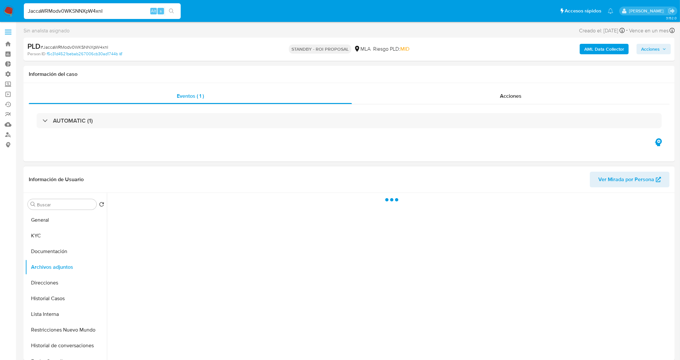
select select "10"
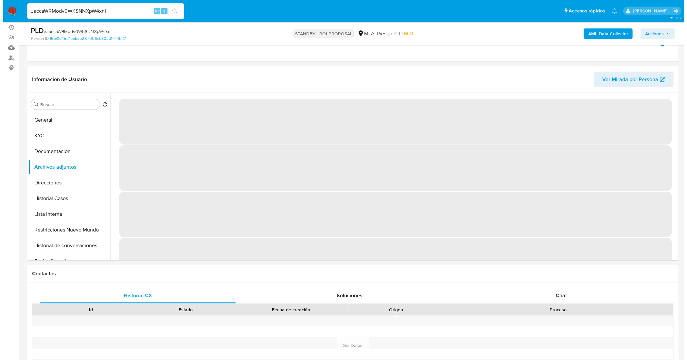
scroll to position [82, 0]
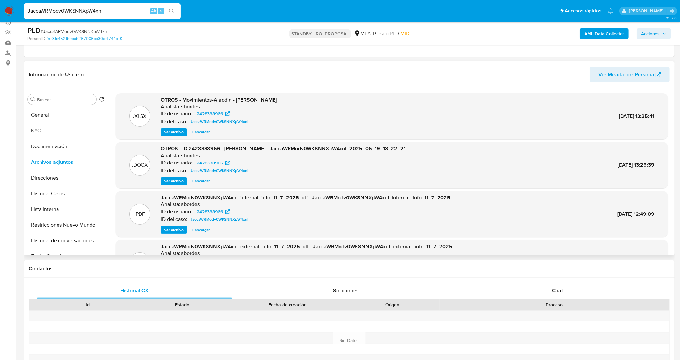
click at [177, 181] on span "Ver archivo" at bounding box center [174, 181] width 20 height 7
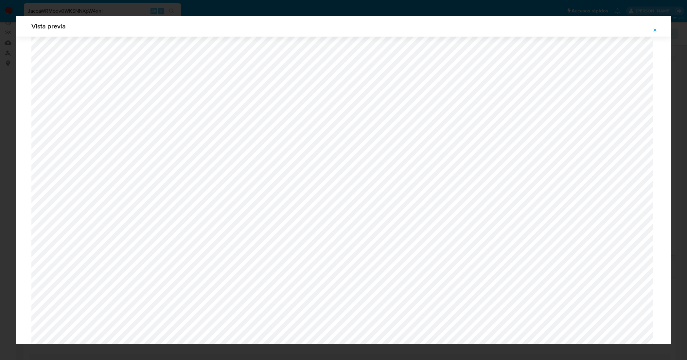
scroll to position [150, 0]
click at [655, 30] on icon "Attachment preview" at bounding box center [654, 29] width 3 height 3
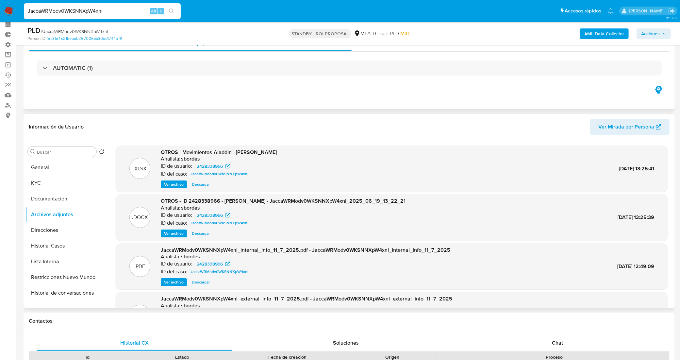
scroll to position [0, 0]
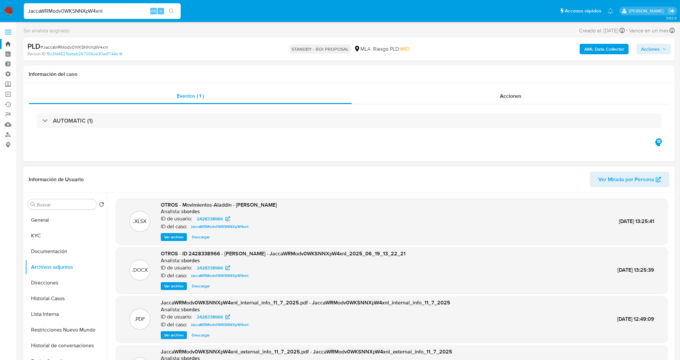
click at [8, 43] on link "Bandeja" at bounding box center [39, 44] width 78 height 10
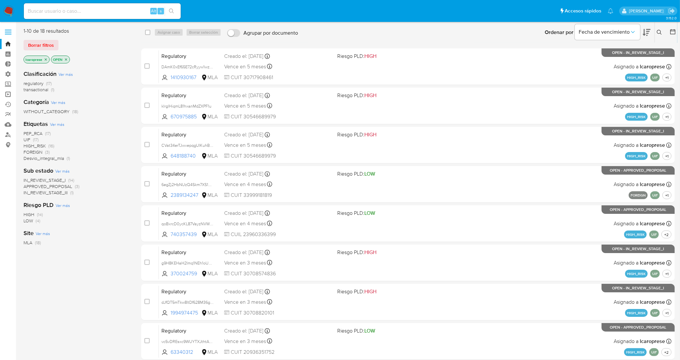
click at [8, 95] on link "Operaciones masivas" at bounding box center [39, 94] width 78 height 10
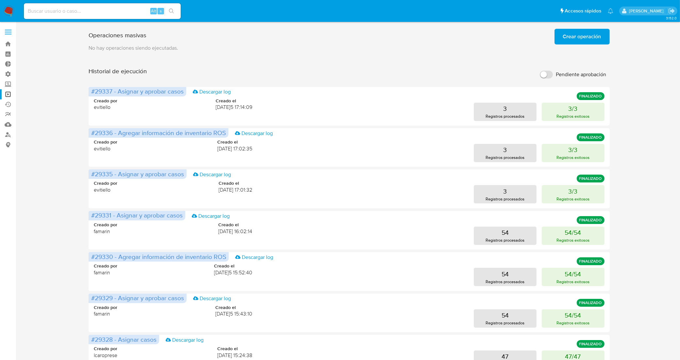
click at [579, 43] on span "Crear operación" at bounding box center [582, 36] width 38 height 14
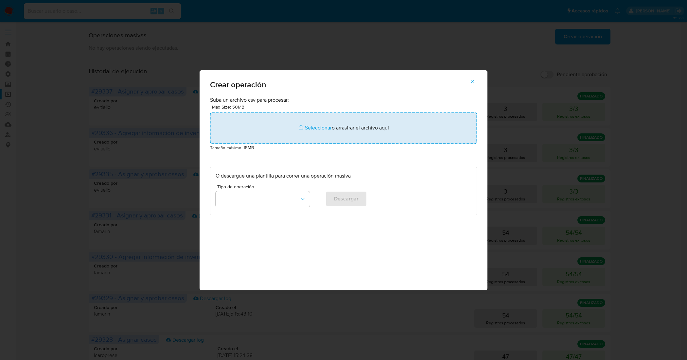
click at [314, 130] on input "file" at bounding box center [343, 127] width 267 height 31
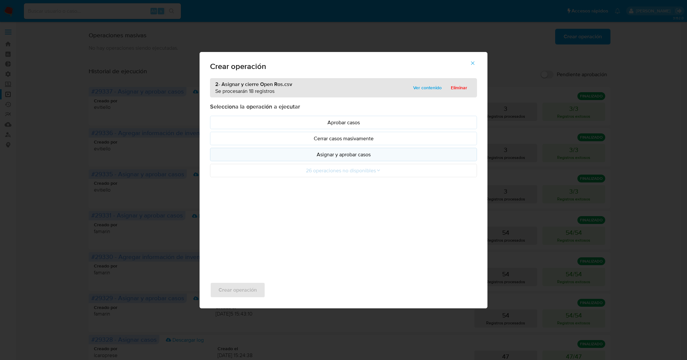
click at [329, 157] on p "Asignar y aprobar casos" at bounding box center [343, 155] width 256 height 8
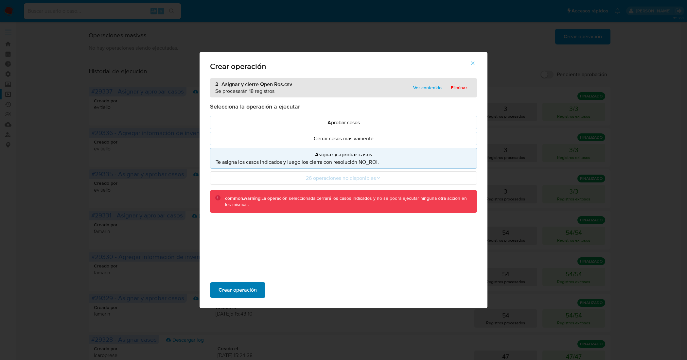
click at [256, 288] on button "Crear operación" at bounding box center [237, 290] width 55 height 16
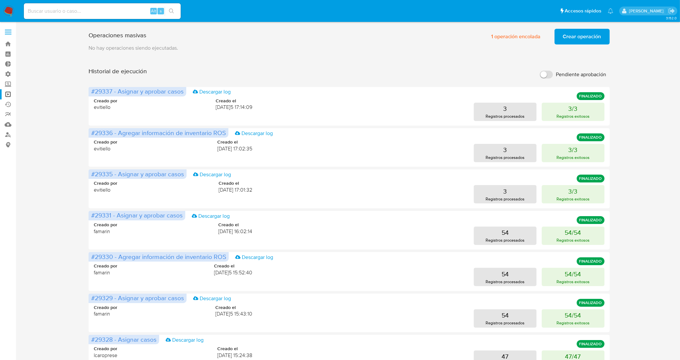
click at [573, 40] on span "Crear operación" at bounding box center [582, 36] width 38 height 14
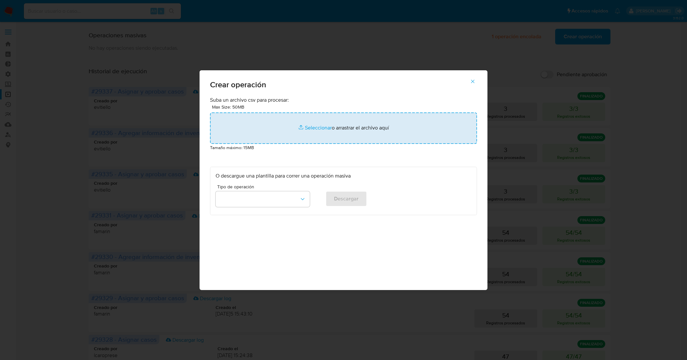
click at [311, 127] on input "file" at bounding box center [343, 127] width 267 height 31
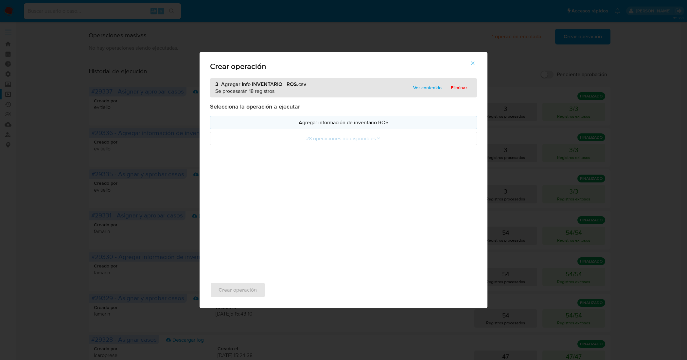
click at [353, 123] on p "Agregar información de inventario ROS" at bounding box center [343, 123] width 256 height 8
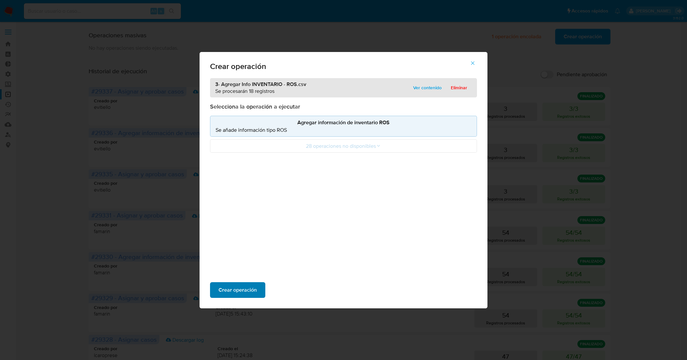
click at [255, 290] on span "Crear operación" at bounding box center [237, 290] width 38 height 14
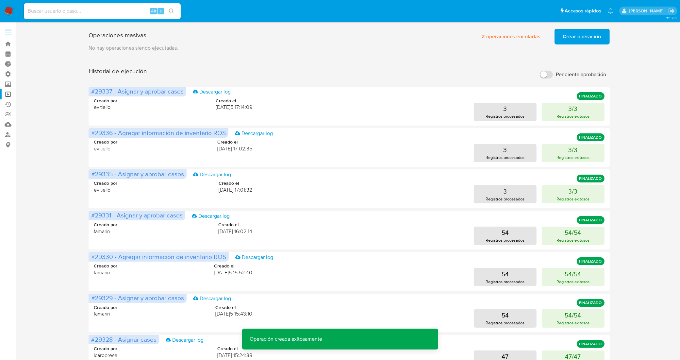
click at [581, 35] on span "Crear operación" at bounding box center [582, 36] width 38 height 14
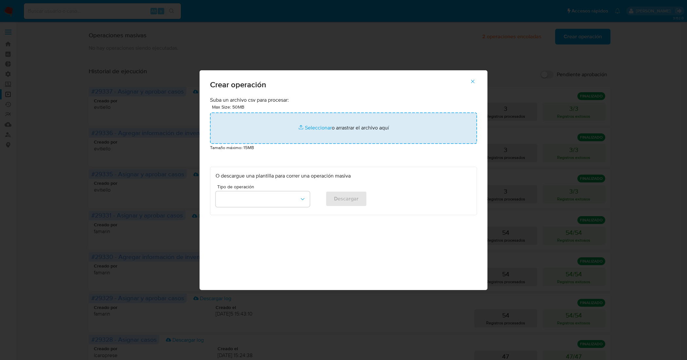
click at [323, 128] on input "file" at bounding box center [343, 127] width 267 height 31
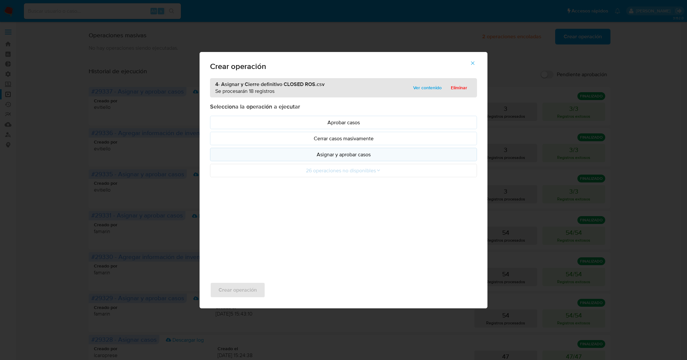
click at [329, 158] on p "Asignar y aprobar casos" at bounding box center [343, 155] width 256 height 8
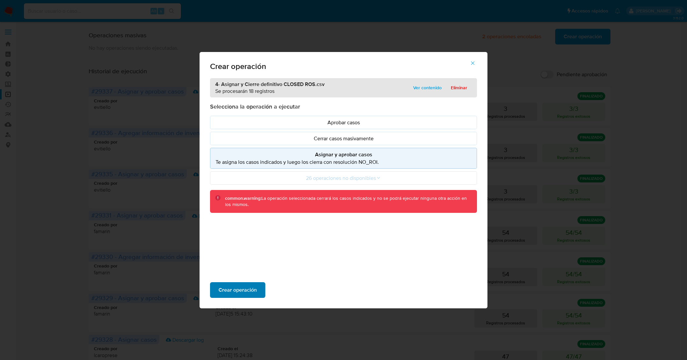
click at [250, 293] on span "Crear operación" at bounding box center [237, 290] width 38 height 14
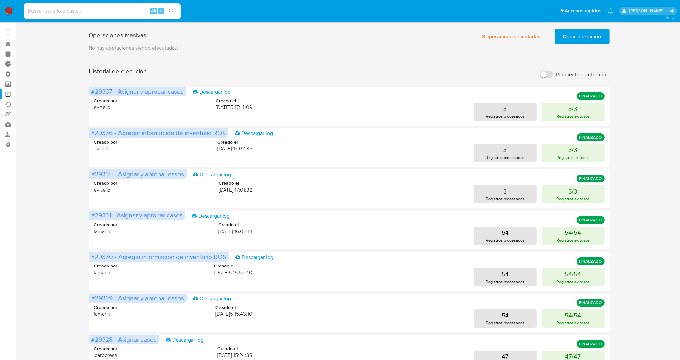
click at [102, 9] on input at bounding box center [102, 11] width 157 height 9
paste input "f2VRxSubsuCVRVXSsxtFaaXB"
type input "f2VRxSubsuCVRVXSsxtFaaXB"
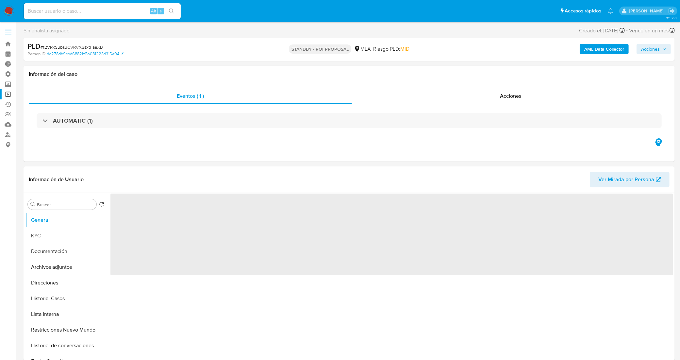
select select "10"
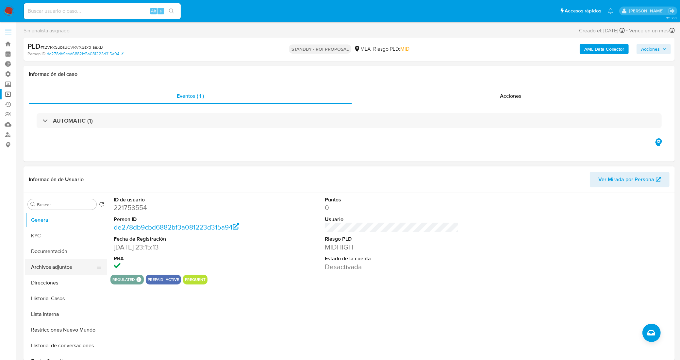
click at [57, 268] on button "Archivos adjuntos" at bounding box center [63, 267] width 77 height 16
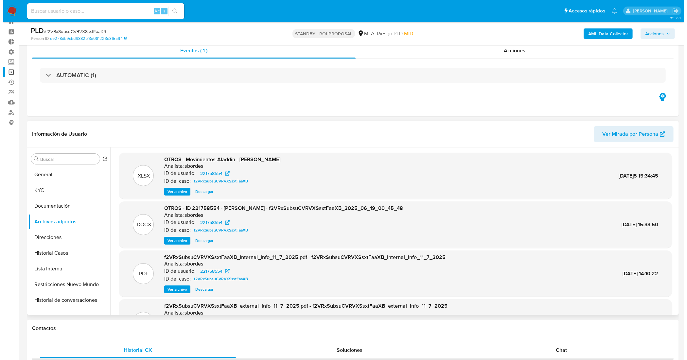
scroll to position [41, 0]
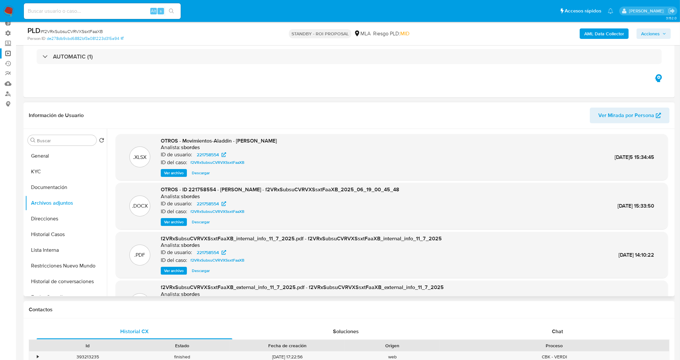
click at [176, 222] on span "Ver archivo" at bounding box center [174, 222] width 20 height 7
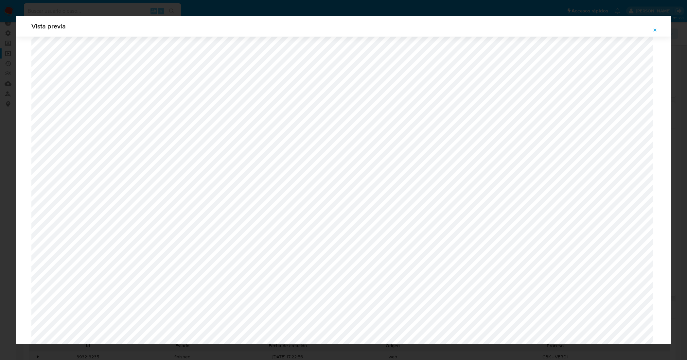
scroll to position [110, 0]
click at [654, 30] on icon "Attachment preview" at bounding box center [654, 29] width 5 height 5
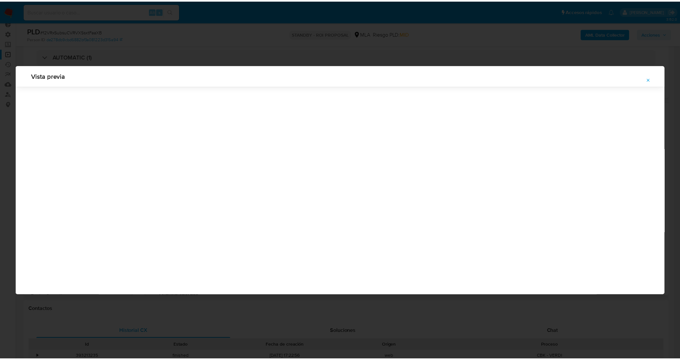
scroll to position [0, 0]
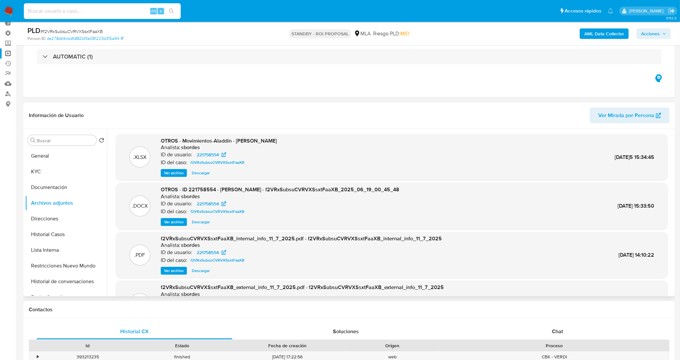
drag, startPoint x: 99, startPoint y: 13, endPoint x: 3, endPoint y: 12, distance: 96.5
click at [3, 12] on nav "Pausado Ver notificaciones Alt s Accesos rápidos Presiona las siguientes teclas…" at bounding box center [340, 11] width 680 height 22
paste input "v4OhJU7By9fmVCKDtUPAp4u9"
type input "v4OhJU7By9fmVCKDtUPAp4u9"
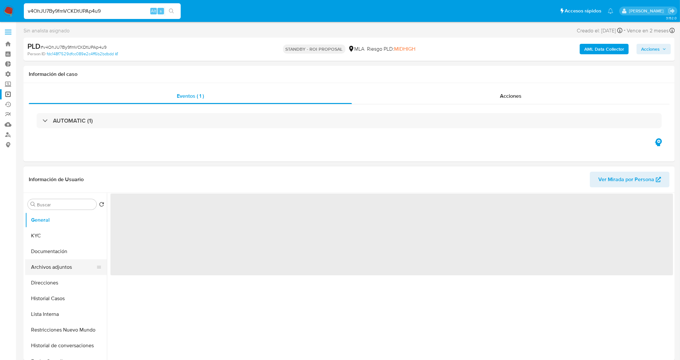
click at [64, 269] on button "Archivos adjuntos" at bounding box center [63, 267] width 77 height 16
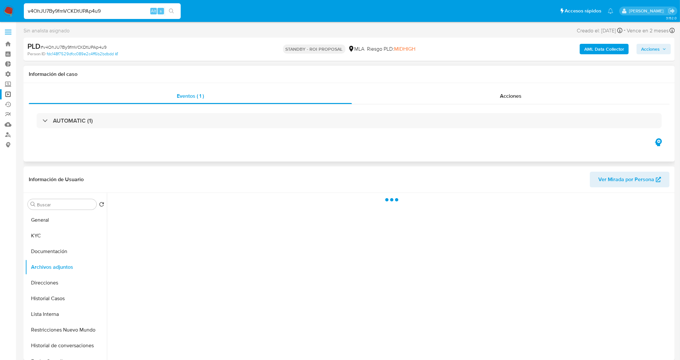
select select "10"
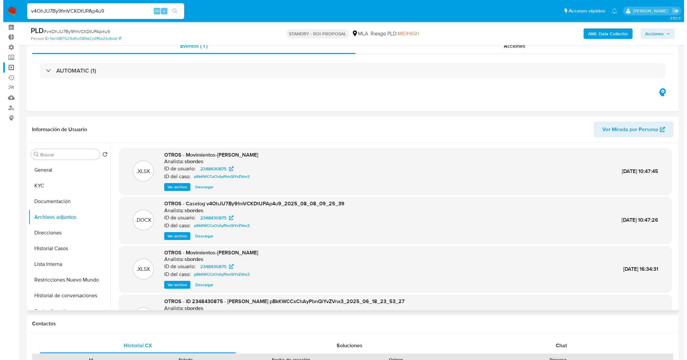
scroll to position [41, 0]
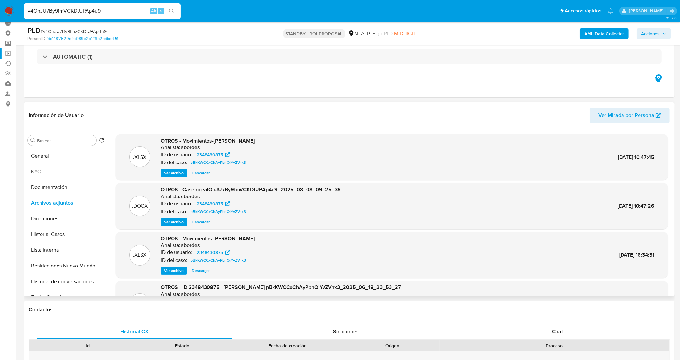
click at [176, 222] on span "Ver archivo" at bounding box center [174, 222] width 20 height 7
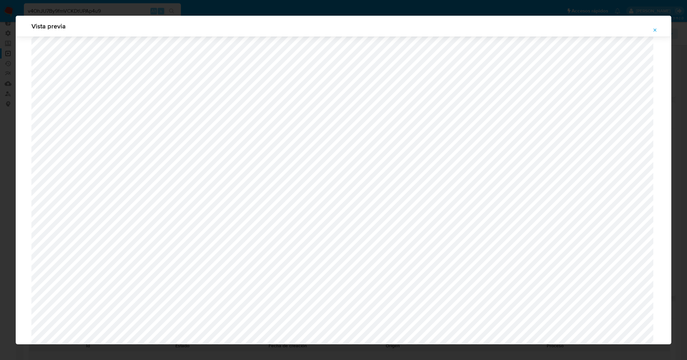
scroll to position [150, 0]
click at [657, 30] on icon "Attachment preview" at bounding box center [654, 29] width 5 height 5
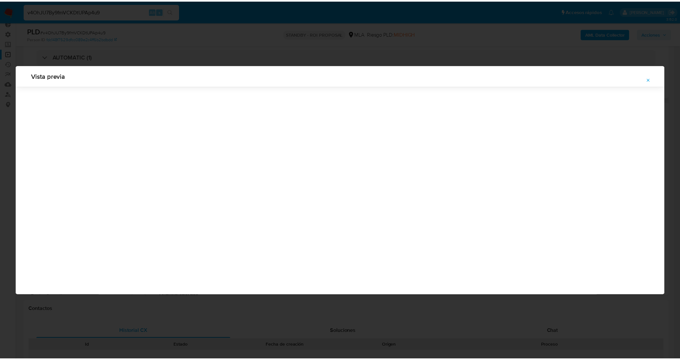
scroll to position [0, 0]
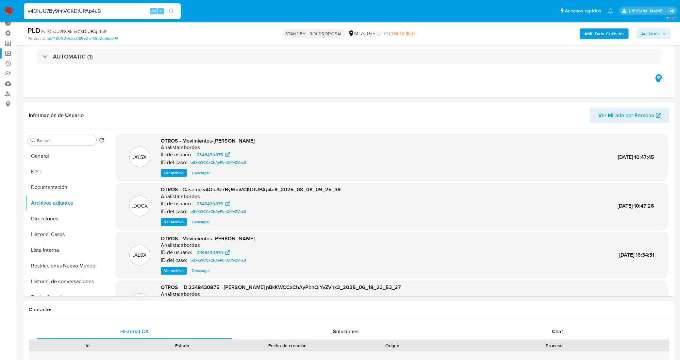
drag, startPoint x: 73, startPoint y: 13, endPoint x: 2, endPoint y: 11, distance: 70.7
click at [2, 10] on nav "Pausado Ver notificaciones v4OhJU7By9fmVCKDtUPAp4u9 Alt s Accesos rápidos Presi…" at bounding box center [340, 11] width 680 height 22
paste input "a9ma6FmV4CC6tzEazML7J7mU"
type input "a9ma6FmV4CC6tzEazML7J7mU"
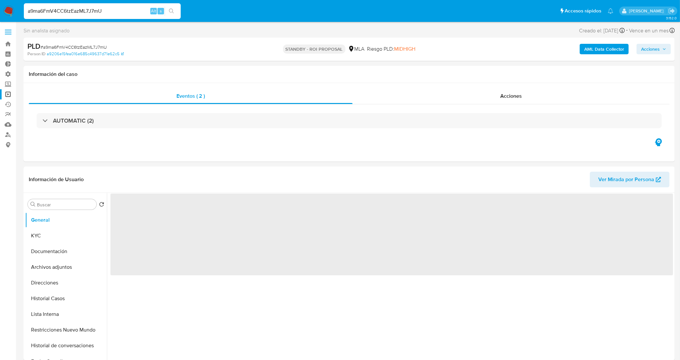
select select "10"
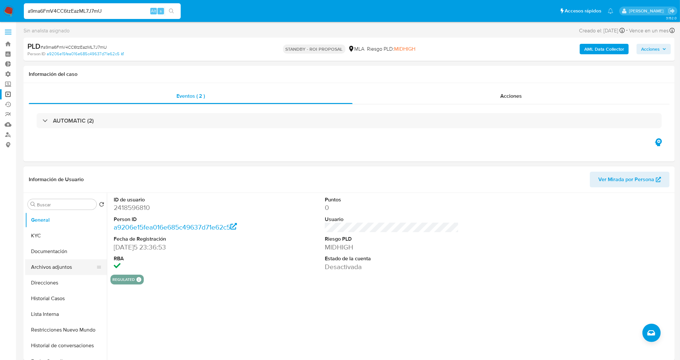
click at [66, 268] on button "Archivos adjuntos" at bounding box center [63, 267] width 77 height 16
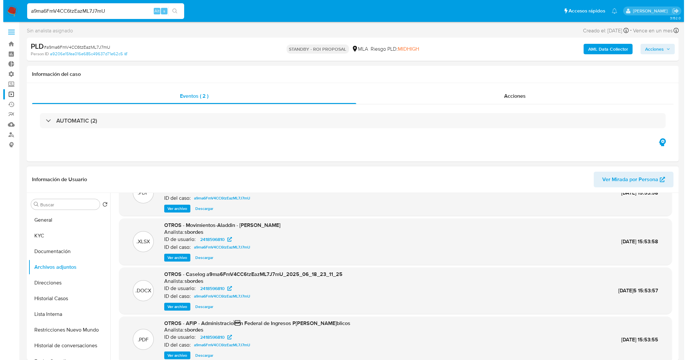
scroll to position [41, 0]
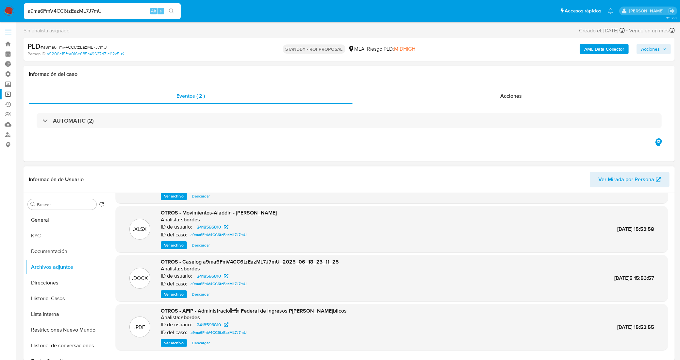
click at [177, 291] on span "Ver archivo" at bounding box center [174, 294] width 20 height 7
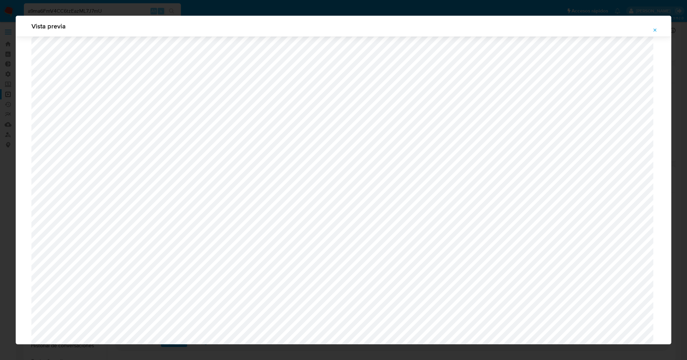
scroll to position [191, 0]
click at [652, 30] on button "Attachment preview" at bounding box center [654, 30] width 14 height 10
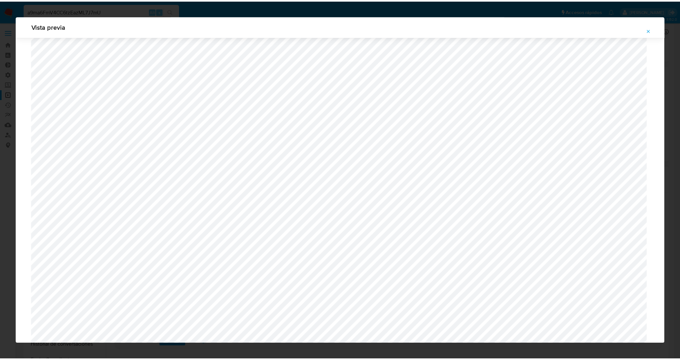
scroll to position [0, 0]
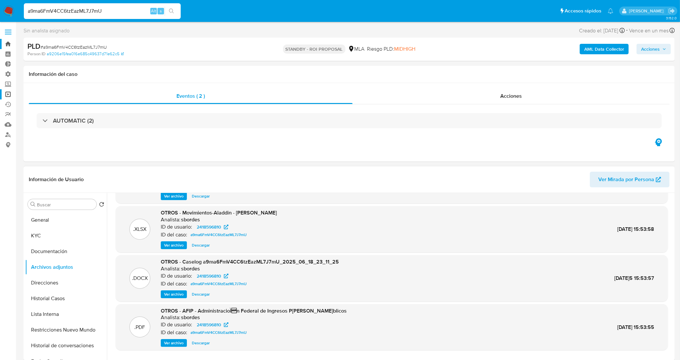
click at [9, 43] on link "Bandeja" at bounding box center [39, 44] width 78 height 10
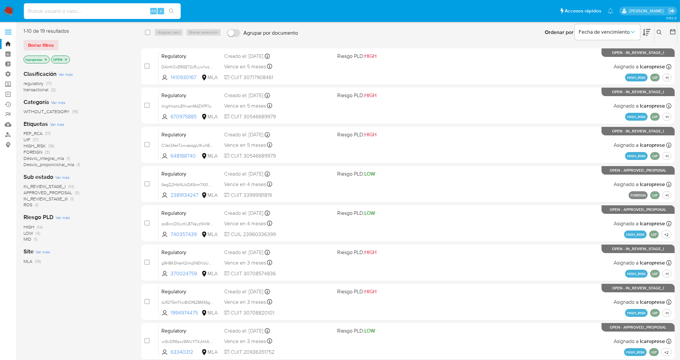
click at [120, 9] on input at bounding box center [102, 11] width 157 height 9
paste input "NH6UI4dguXLmP08NzNIYAPs9"
type input "NH6UI4dguXLmP08NzNIYAPs9"
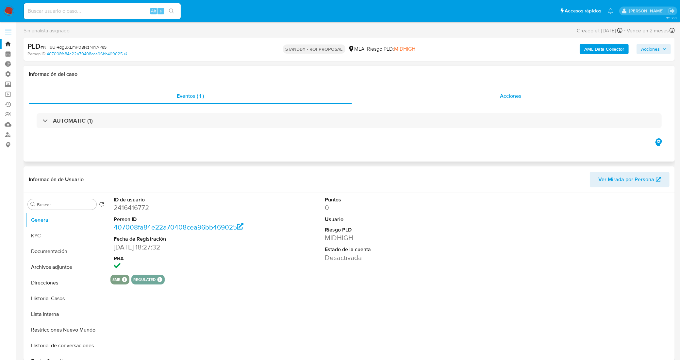
click at [465, 100] on div "Acciones" at bounding box center [511, 96] width 318 height 16
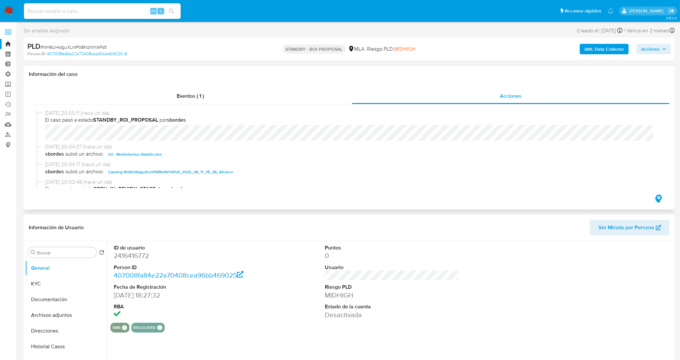
select select "10"
click at [125, 10] on input at bounding box center [102, 11] width 157 height 9
paste input "AtLAyu6ccy6ZOSXKVuzz2rTM"
type input "AtLAyu6ccy6ZOSXKVuzz2rTM"
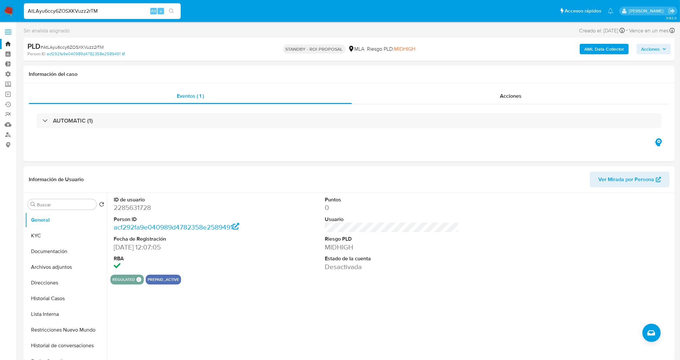
select select "10"
drag, startPoint x: 111, startPoint y: 9, endPoint x: 12, endPoint y: 9, distance: 99.1
click at [12, 9] on nav "Pausado Ver notificaciones AtLAyu6ccy6ZOSXKVuzz2rTM Alt s Accesos rápidos Presi…" at bounding box center [340, 11] width 680 height 22
paste input "HeqO2Ejv6hX1YFpaz7e5IVEP"
type input "HeqO2Ejv6hX1YFpaz7e5IVEP"
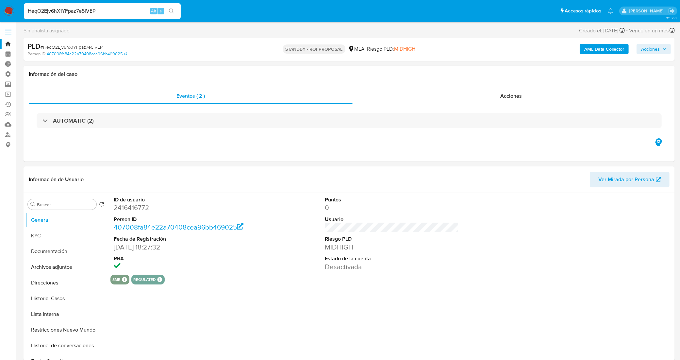
select select "10"
click at [9, 43] on link "Bandeja" at bounding box center [39, 44] width 78 height 10
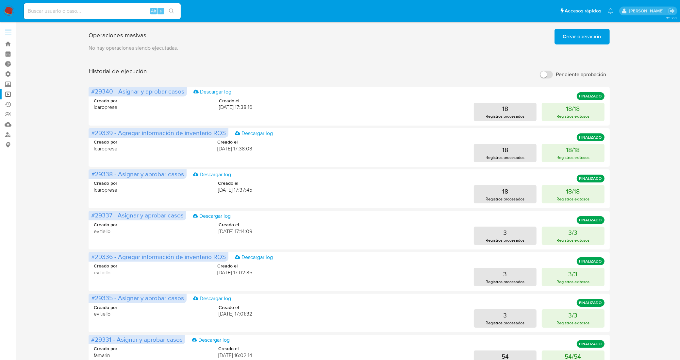
click at [591, 42] on span "Crear operación" at bounding box center [582, 36] width 38 height 14
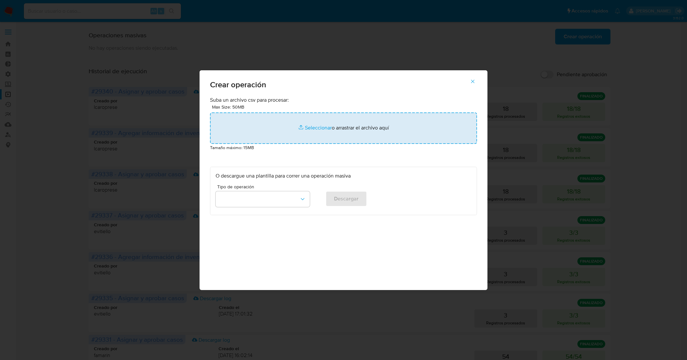
click at [315, 130] on input "file" at bounding box center [343, 127] width 267 height 31
type input "C:\fakepath\2- Asignar y cierre Open Ros.csv"
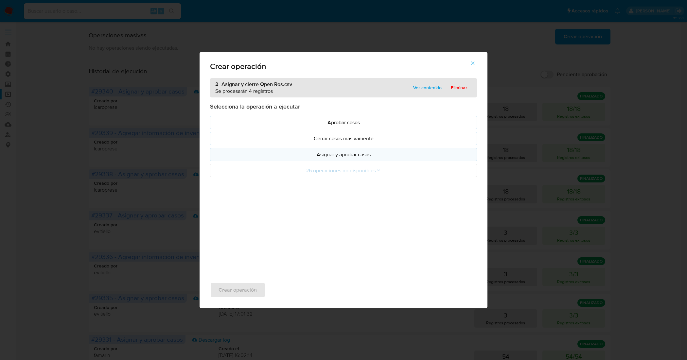
click at [369, 157] on p "Asignar y aprobar casos" at bounding box center [343, 155] width 256 height 8
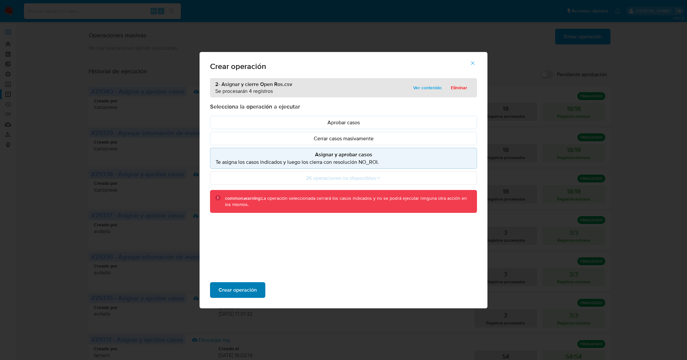
click at [246, 289] on span "Crear operación" at bounding box center [237, 290] width 38 height 14
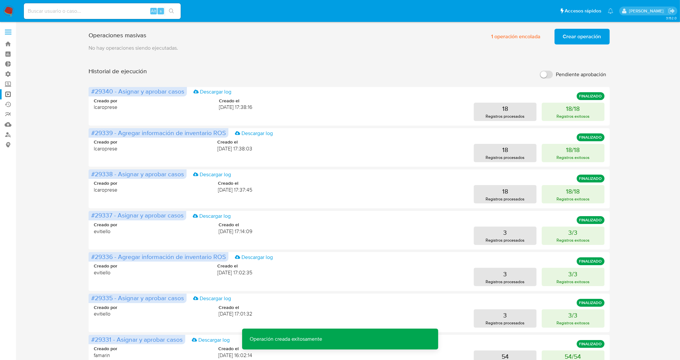
click at [588, 38] on span "Crear operación" at bounding box center [582, 36] width 38 height 14
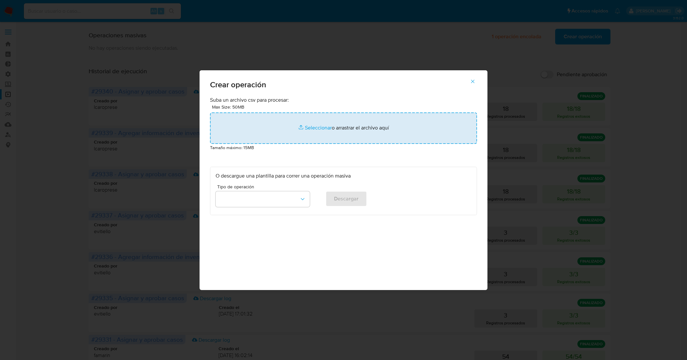
click at [322, 127] on input "file" at bounding box center [343, 127] width 267 height 31
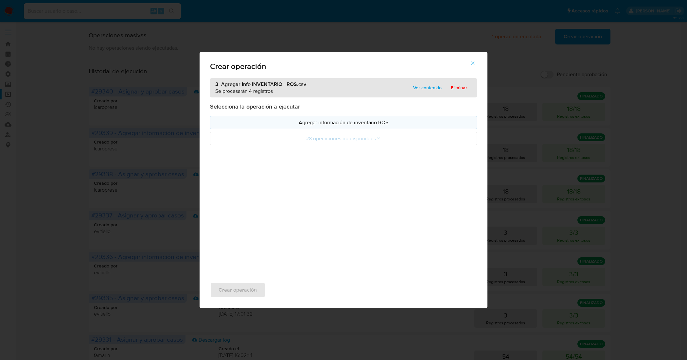
click at [344, 121] on p "Agregar información de inventario ROS" at bounding box center [343, 123] width 256 height 8
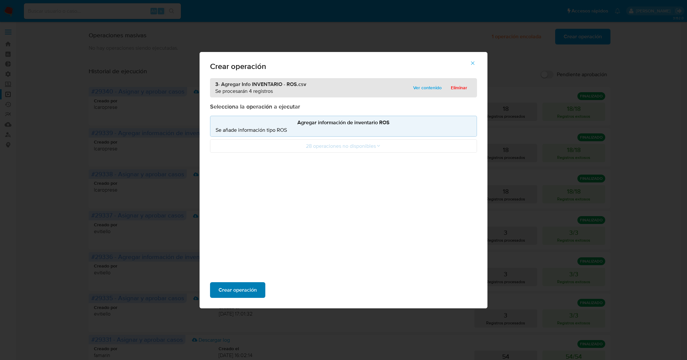
click at [246, 292] on span "Crear operación" at bounding box center [237, 290] width 38 height 14
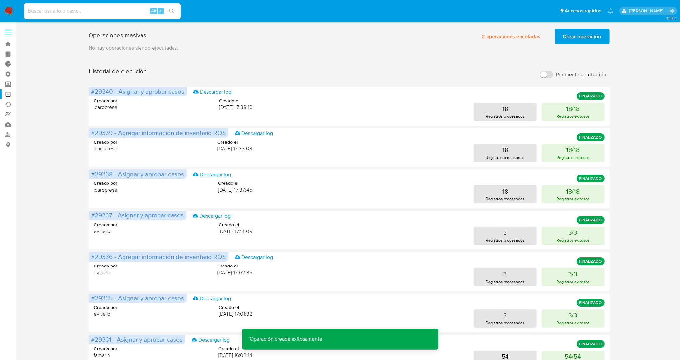
click at [577, 42] on span "Crear operación" at bounding box center [582, 36] width 38 height 14
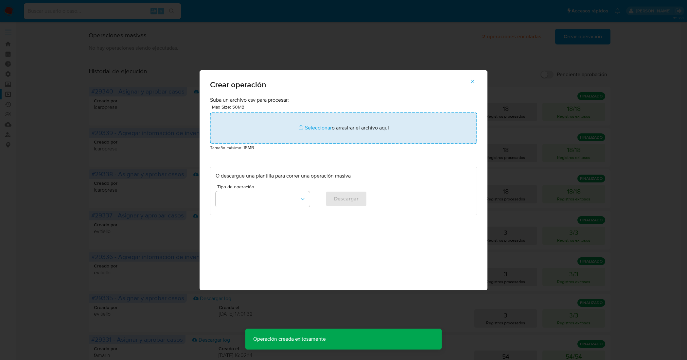
click at [311, 130] on input "file" at bounding box center [343, 127] width 267 height 31
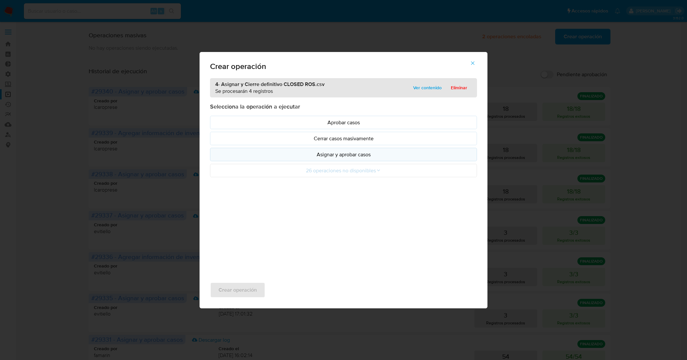
click at [355, 157] on p "Asignar y aprobar casos" at bounding box center [343, 155] width 256 height 8
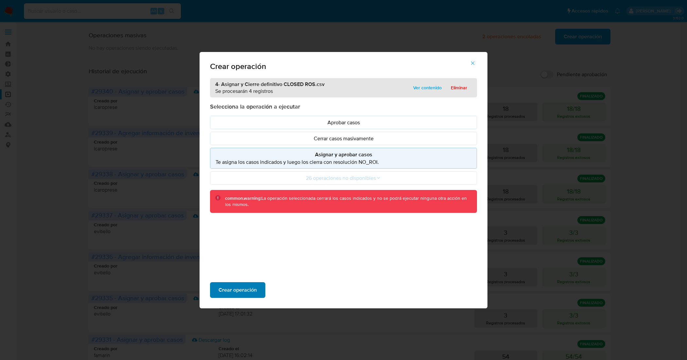
click at [254, 285] on span "Crear operación" at bounding box center [237, 290] width 38 height 14
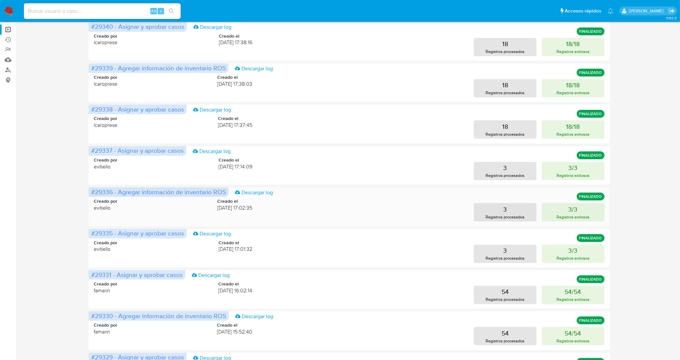
scroll to position [163, 0]
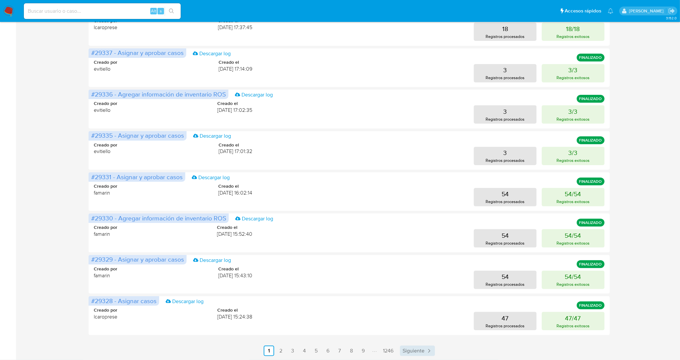
click at [410, 349] on span "Siguiente" at bounding box center [414, 350] width 22 height 5
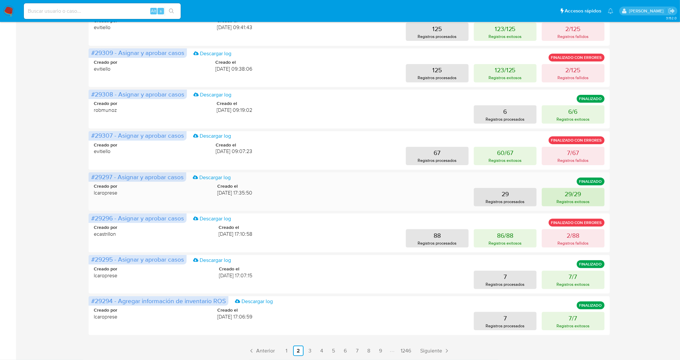
click at [577, 198] on p "Registros exitosos" at bounding box center [573, 201] width 33 height 6
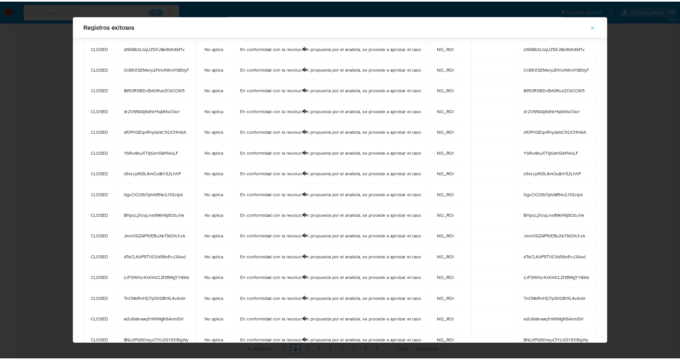
scroll to position [326, 0]
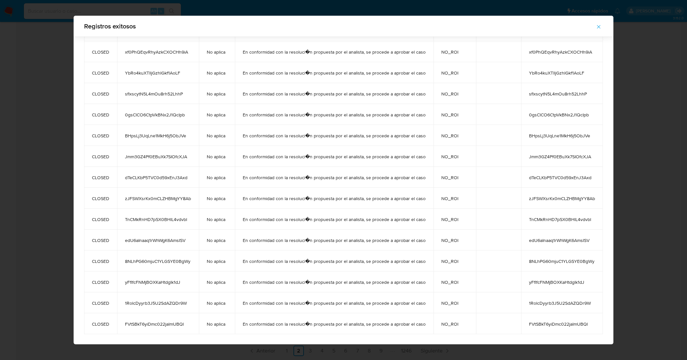
drag, startPoint x: 525, startPoint y: 68, endPoint x: 586, endPoint y: 323, distance: 262.3
click at [586, 323] on tbody "CLOSED 93FchrhArgk8GuKvkuFiNKsH No aplica En conformidad con la resoluci�n prop…" at bounding box center [343, 30] width 519 height 607
click at [601, 28] on icon "button" at bounding box center [598, 27] width 6 height 6
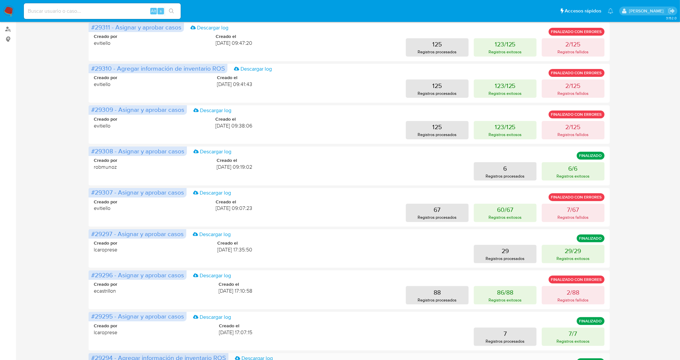
scroll to position [163, 0]
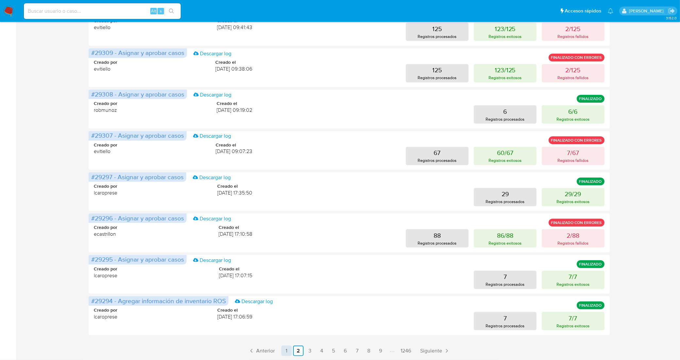
click at [287, 352] on link "1" at bounding box center [287, 351] width 10 height 10
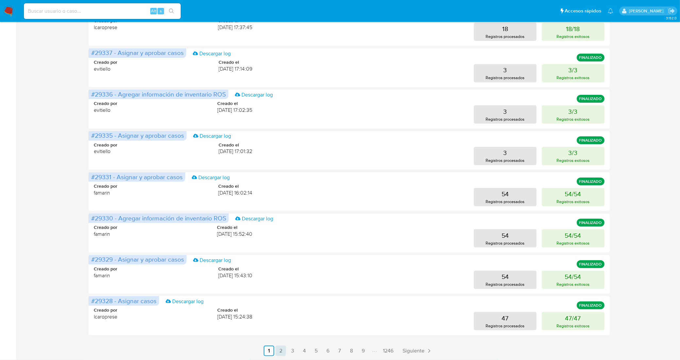
click at [280, 352] on link "2" at bounding box center [281, 351] width 10 height 10
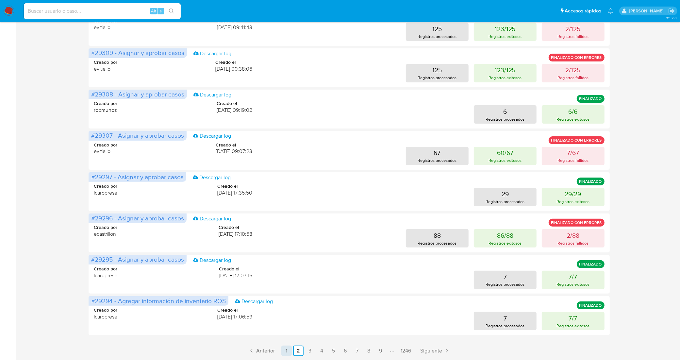
click at [287, 350] on link "1" at bounding box center [287, 351] width 10 height 10
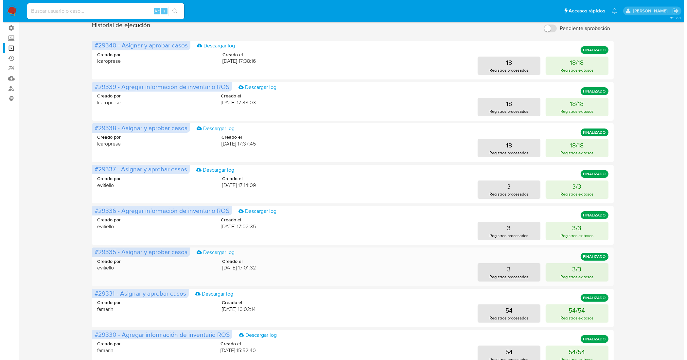
scroll to position [0, 0]
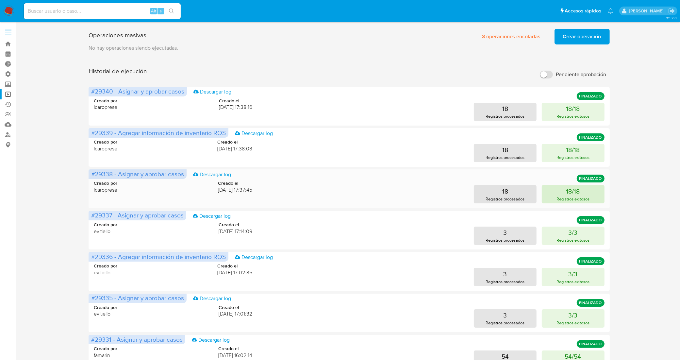
click at [572, 194] on p "18/18" at bounding box center [574, 191] width 14 height 9
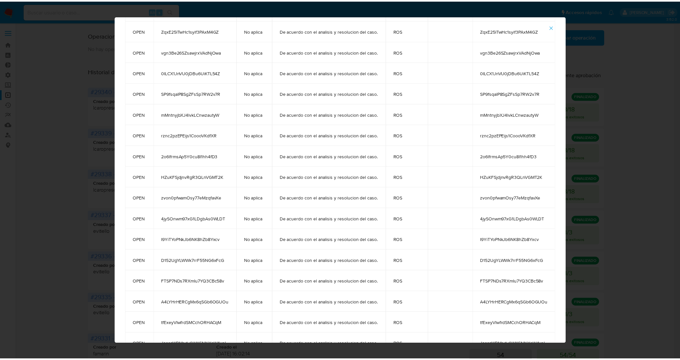
scroll to position [95, 0]
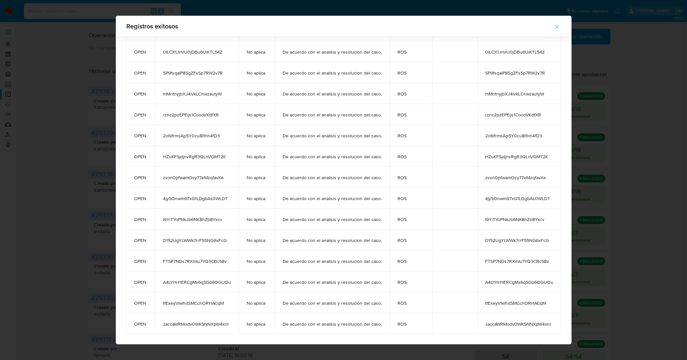
drag, startPoint x: 480, startPoint y: 66, endPoint x: 551, endPoint y: 324, distance: 267.2
click at [551, 324] on tbody "OPEN yBRgK7lOb06nP90OUGoGjsVz No aplica De acuerdo con el analisis y resolucion…" at bounding box center [343, 145] width 435 height 377
click at [557, 26] on icon "button" at bounding box center [557, 27] width 6 height 6
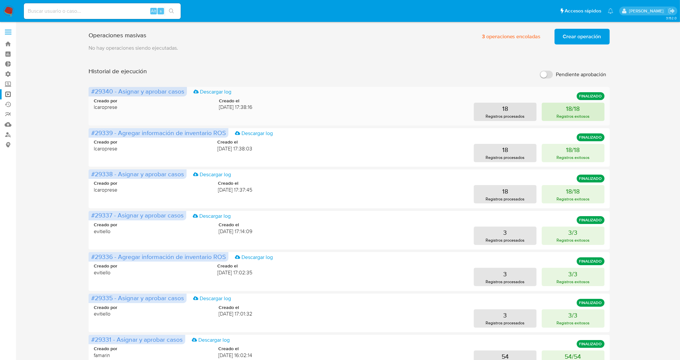
click at [556, 115] on button "18/18 Registros exitosos" at bounding box center [573, 112] width 63 height 18
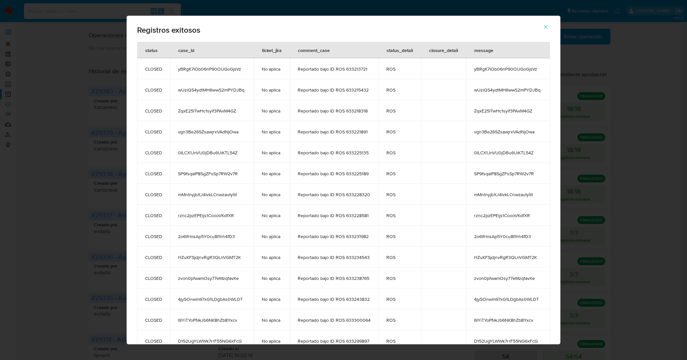
drag, startPoint x: 470, startPoint y: 67, endPoint x: 533, endPoint y: 69, distance: 63.5
click at [533, 69] on span "yBRgK7lOb06nP90OUGoGjsVz" at bounding box center [508, 69] width 68 height 6
click at [547, 28] on icon "button" at bounding box center [545, 27] width 6 height 6
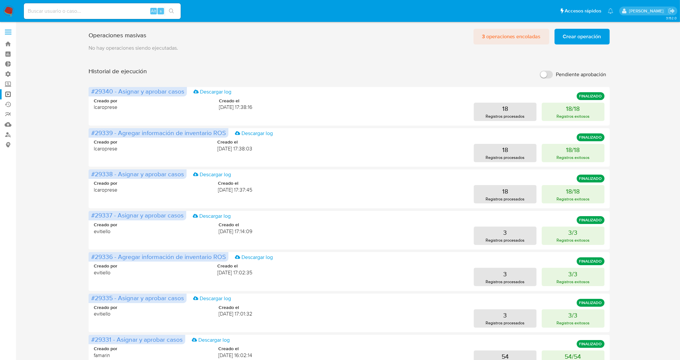
click at [521, 38] on span "3 operaciones encoladas" at bounding box center [511, 36] width 59 height 14
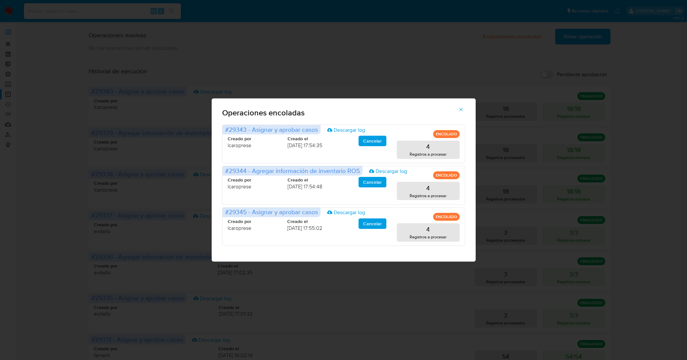
click at [458, 111] on icon "button" at bounding box center [461, 110] width 6 height 6
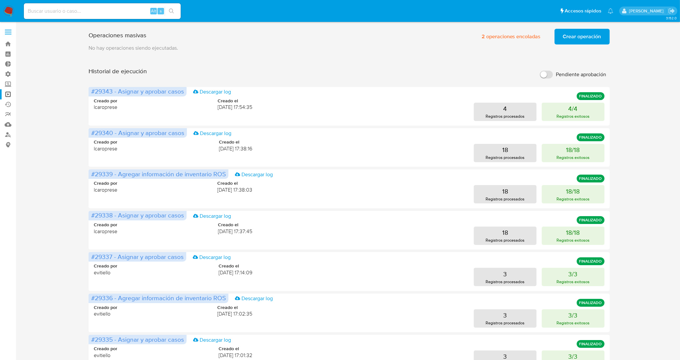
click at [570, 39] on span "Crear operación" at bounding box center [582, 36] width 38 height 14
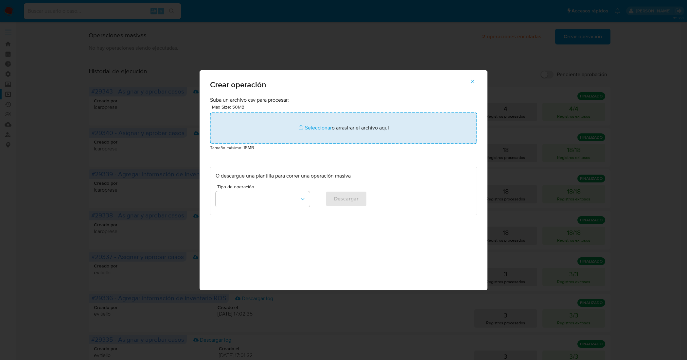
click at [319, 121] on input "file" at bounding box center [343, 127] width 267 height 31
type input "C:\fakepath\2- Asignar y cierre Open Ros.csv"
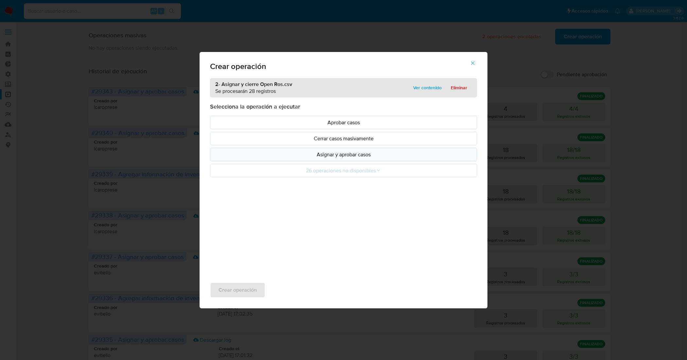
click at [340, 156] on p "Asignar y aprobar casos" at bounding box center [343, 155] width 256 height 8
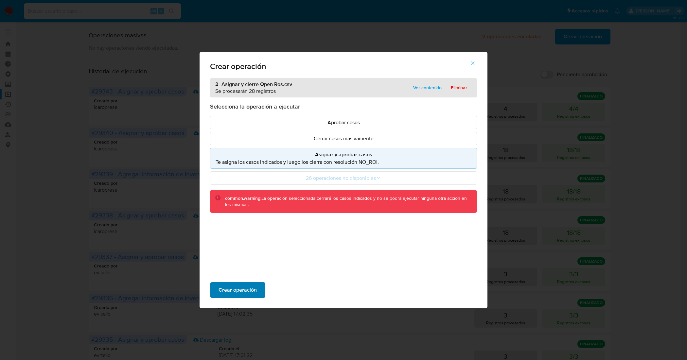
click at [239, 283] on span "Crear operación" at bounding box center [237, 290] width 38 height 14
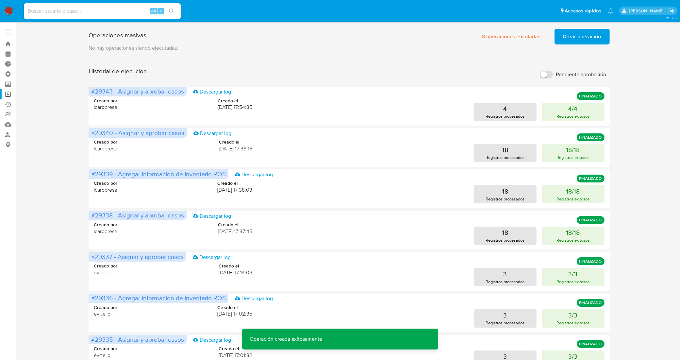
click at [578, 40] on span "Crear operación" at bounding box center [582, 36] width 38 height 14
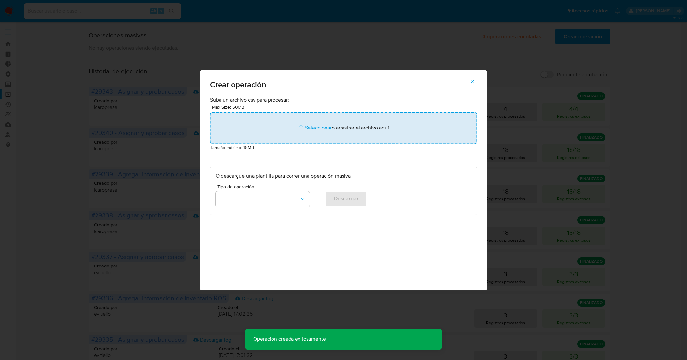
click at [308, 129] on input "file" at bounding box center [343, 127] width 267 height 31
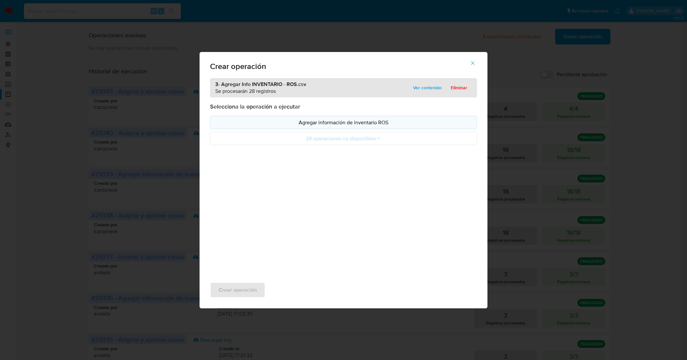
click at [366, 122] on p "Agregar información de inventario ROS" at bounding box center [343, 123] width 256 height 8
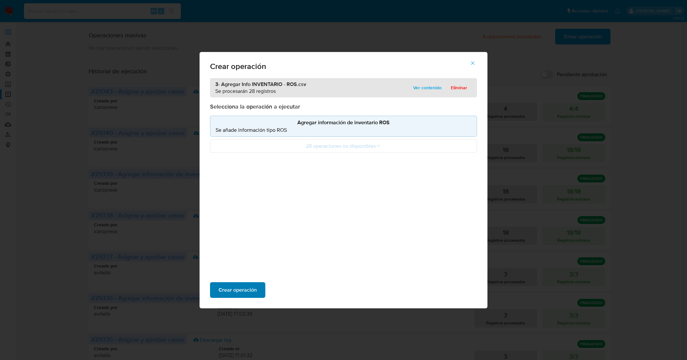
click at [246, 289] on span "Crear operación" at bounding box center [237, 290] width 38 height 14
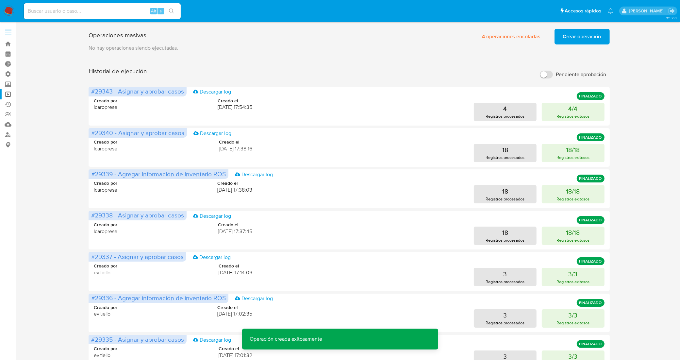
click at [575, 37] on span "Crear operación" at bounding box center [582, 36] width 38 height 14
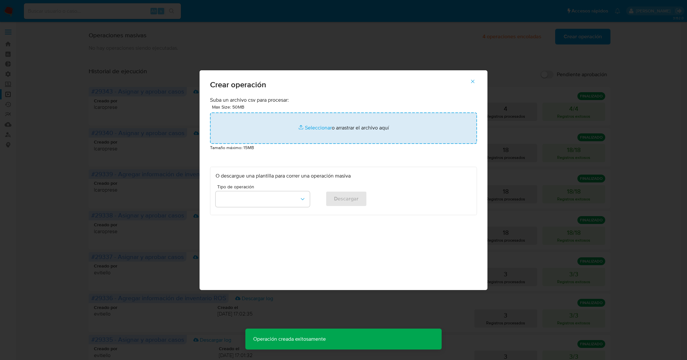
click at [316, 128] on input "file" at bounding box center [343, 127] width 267 height 31
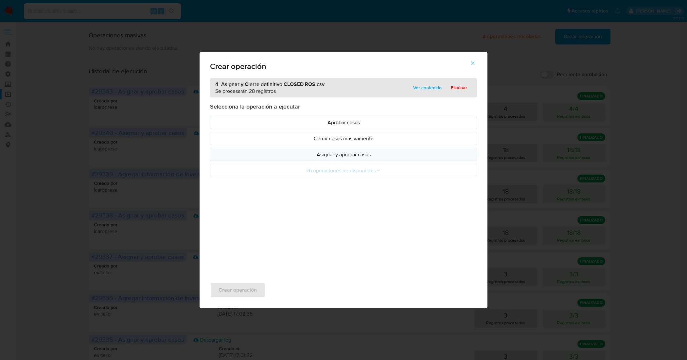
click at [372, 154] on p "Asignar y aprobar casos" at bounding box center [343, 155] width 256 height 8
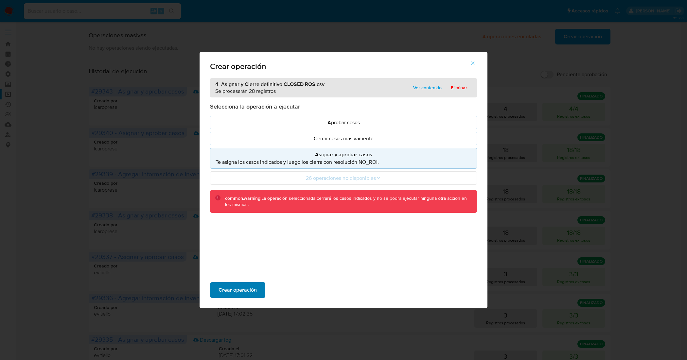
click at [250, 293] on span "Crear operación" at bounding box center [237, 290] width 38 height 14
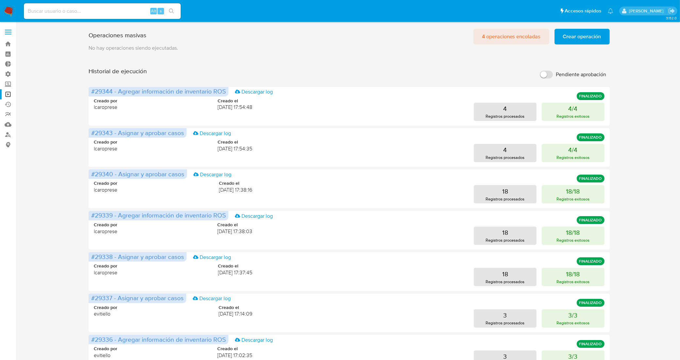
click at [520, 38] on span "4 operaciones encoladas" at bounding box center [511, 36] width 59 height 14
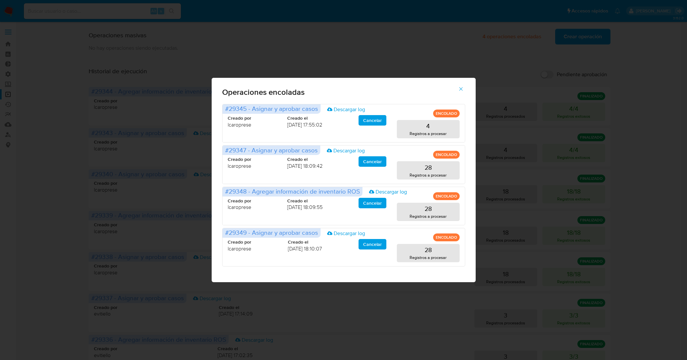
click at [461, 91] on icon "button" at bounding box center [461, 89] width 6 height 6
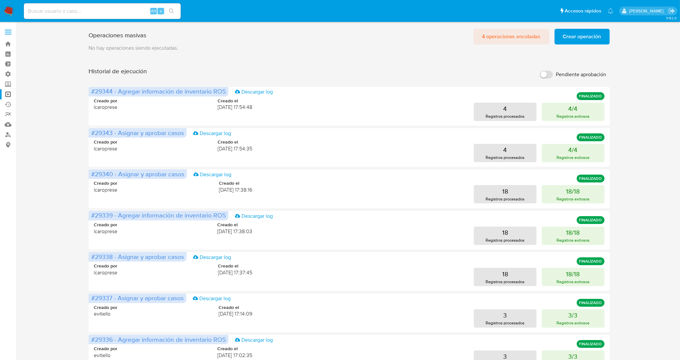
click at [523, 43] on span "4 operaciones encoladas" at bounding box center [511, 36] width 59 height 14
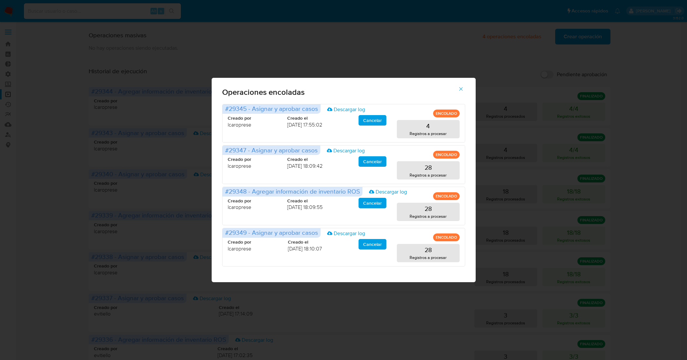
click at [460, 90] on icon "button" at bounding box center [461, 89] width 6 height 6
